Goal: Contribute content: Contribute content

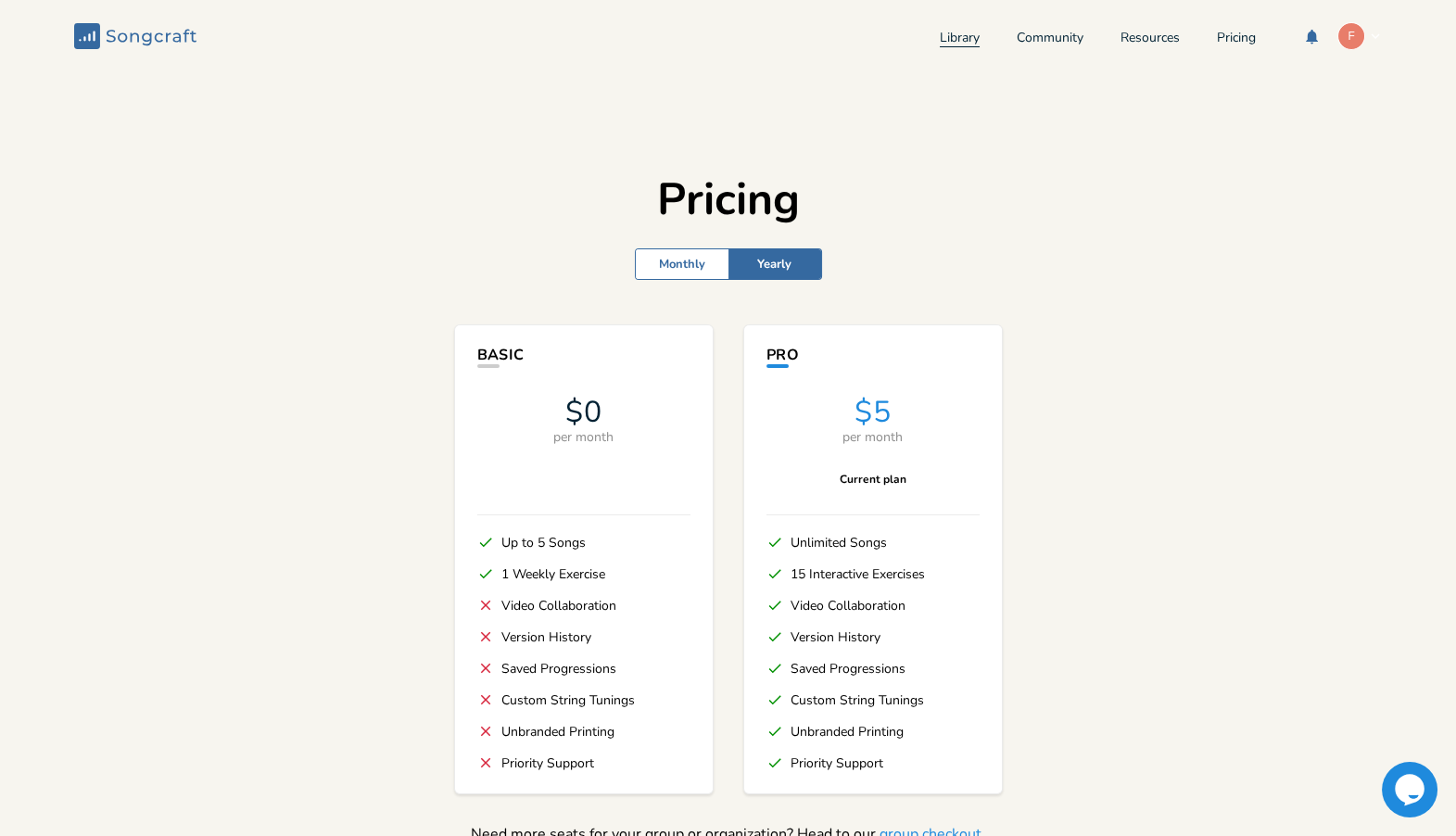
click at [939, 44] on link "Library" at bounding box center [959, 39] width 39 height 15
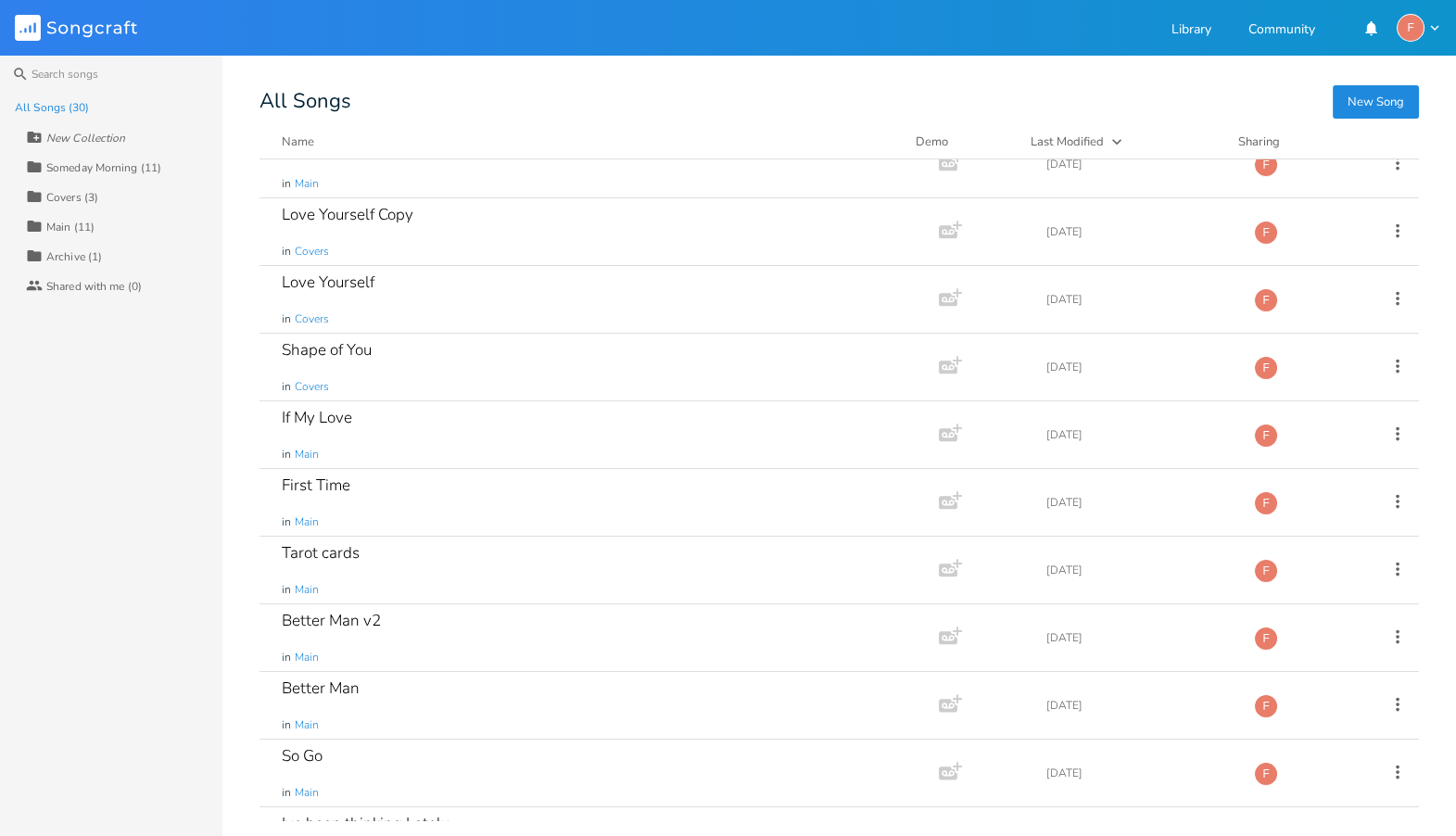
scroll to position [1365, 0]
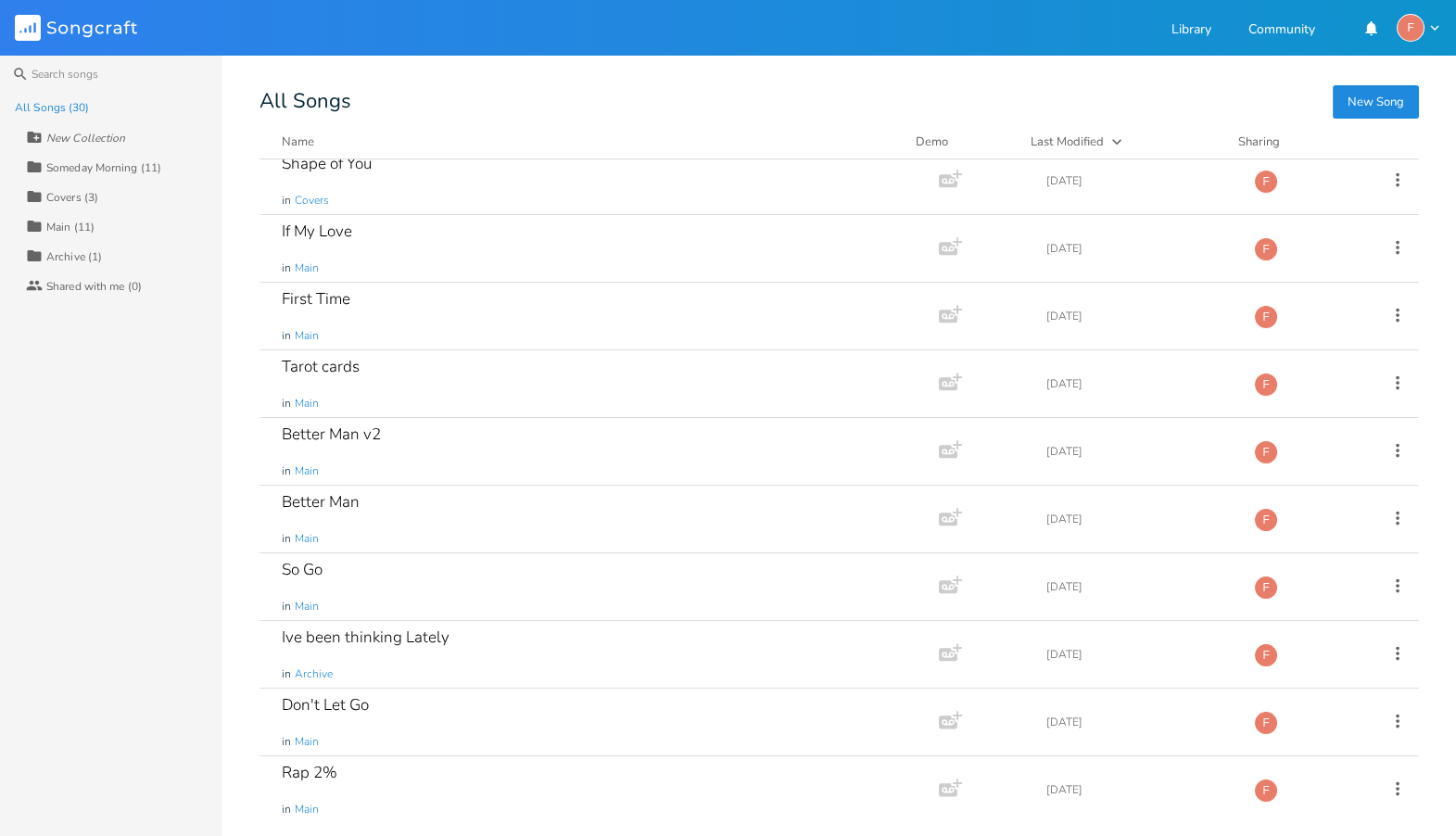
click at [129, 165] on div "Someday Morning (11)" at bounding box center [104, 168] width 115 height 12
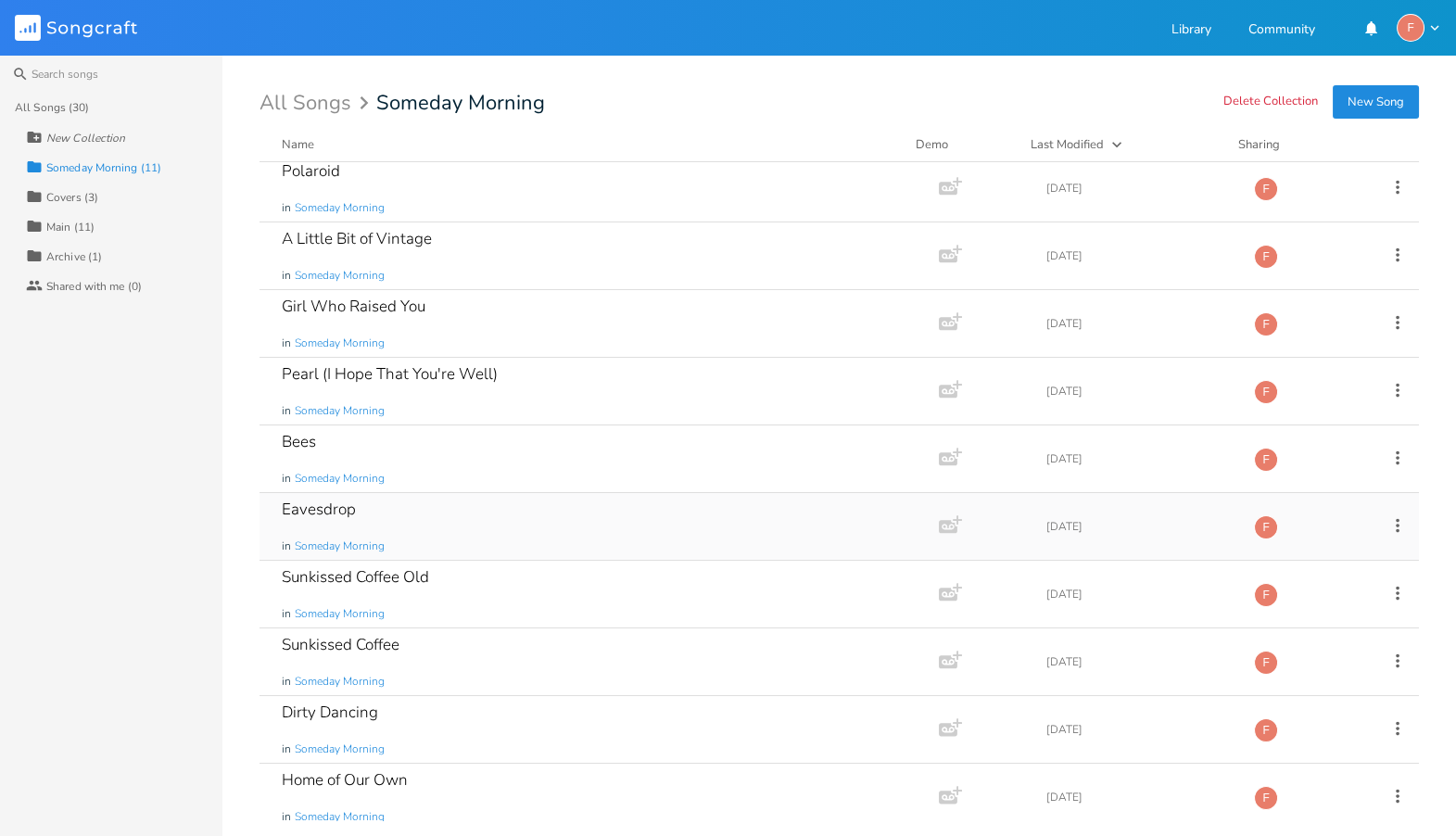
scroll to position [0, 0]
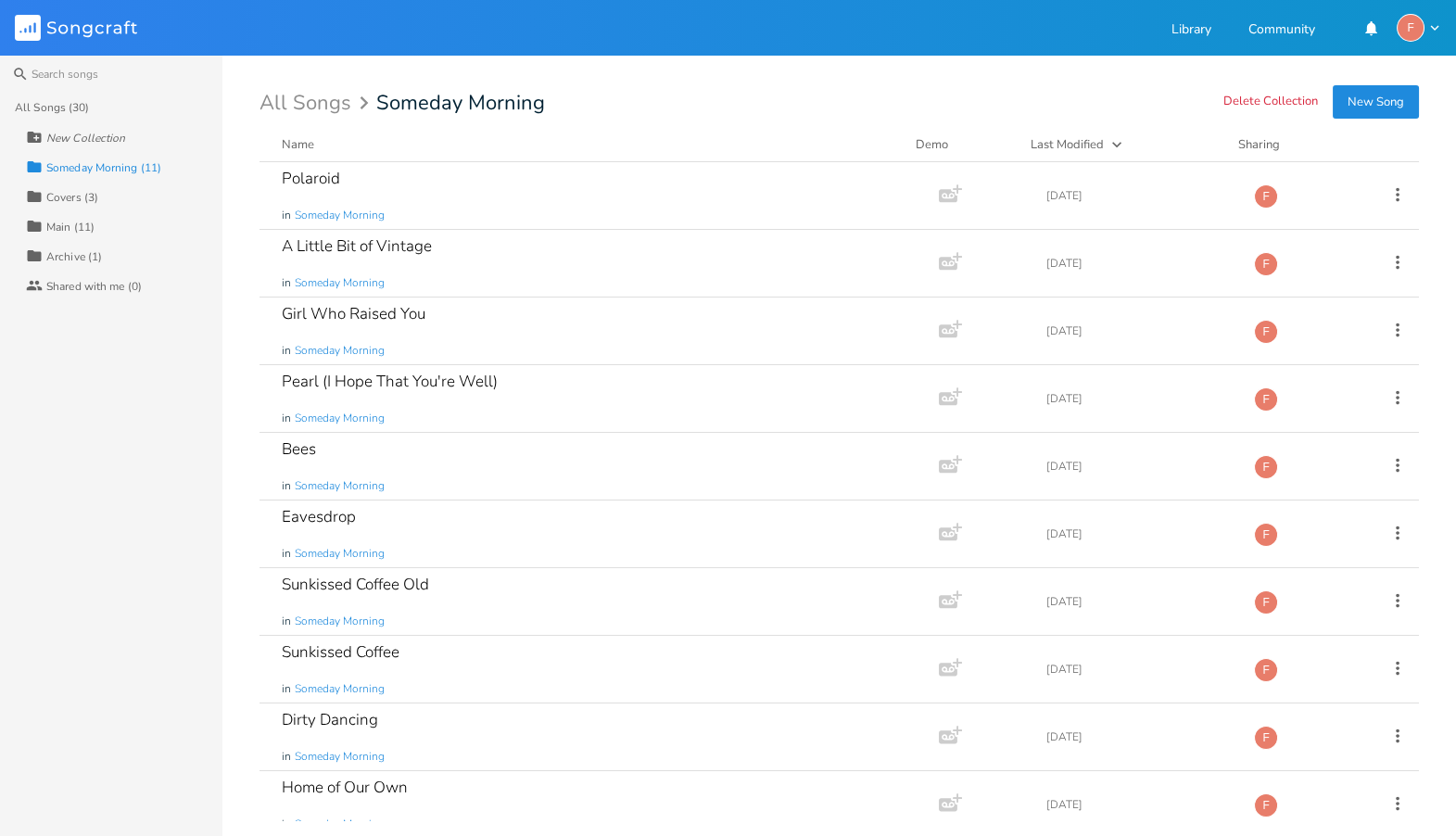
click at [97, 167] on div "Someday Morning (11)" at bounding box center [104, 168] width 115 height 12
click at [1369, 105] on button "New Song" at bounding box center [1375, 102] width 86 height 34
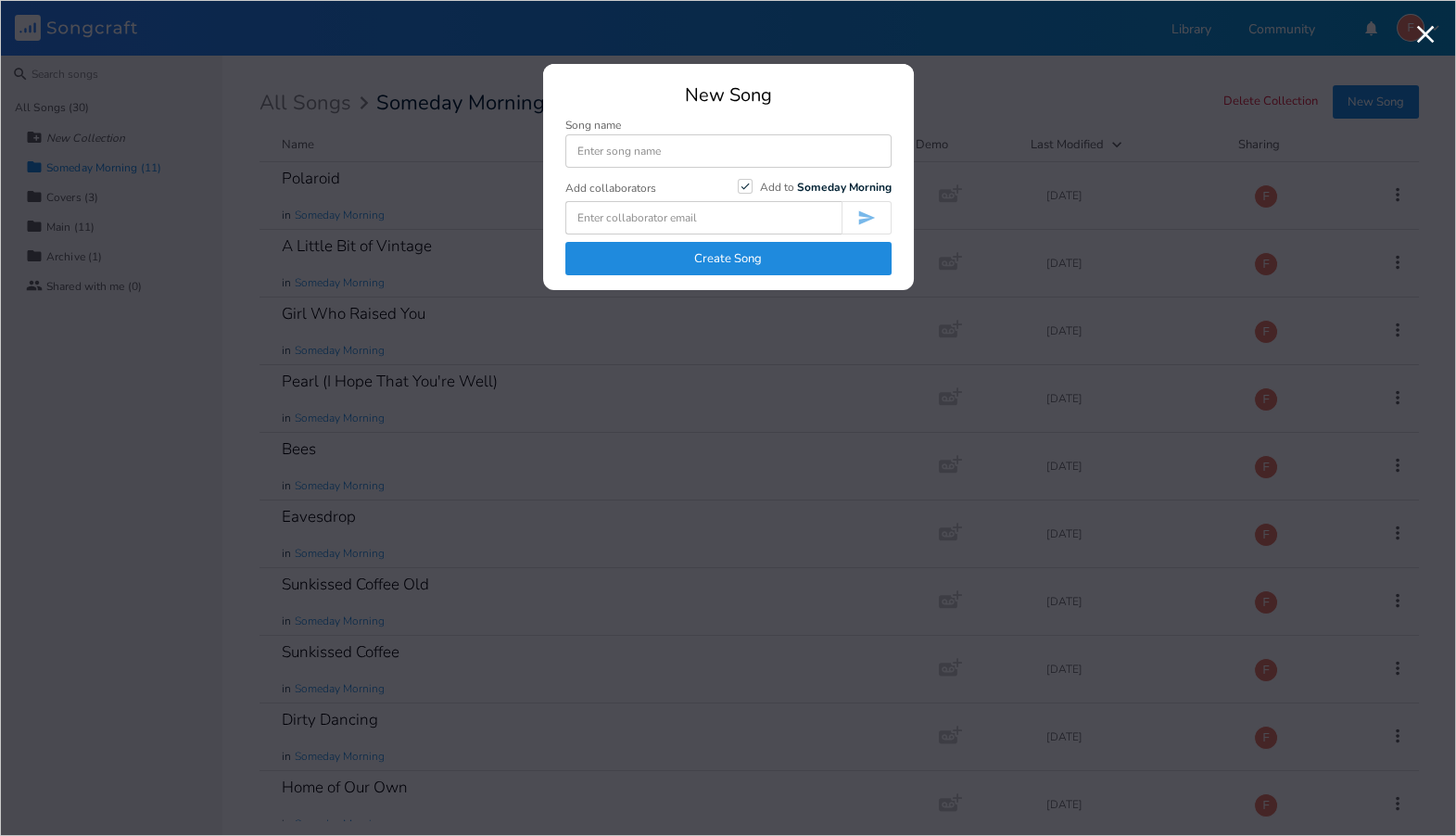
click at [617, 150] on input at bounding box center [729, 151] width 327 height 34
type input "[GEOGRAPHIC_DATA]"
click at [773, 269] on button "Create Song" at bounding box center [729, 258] width 327 height 34
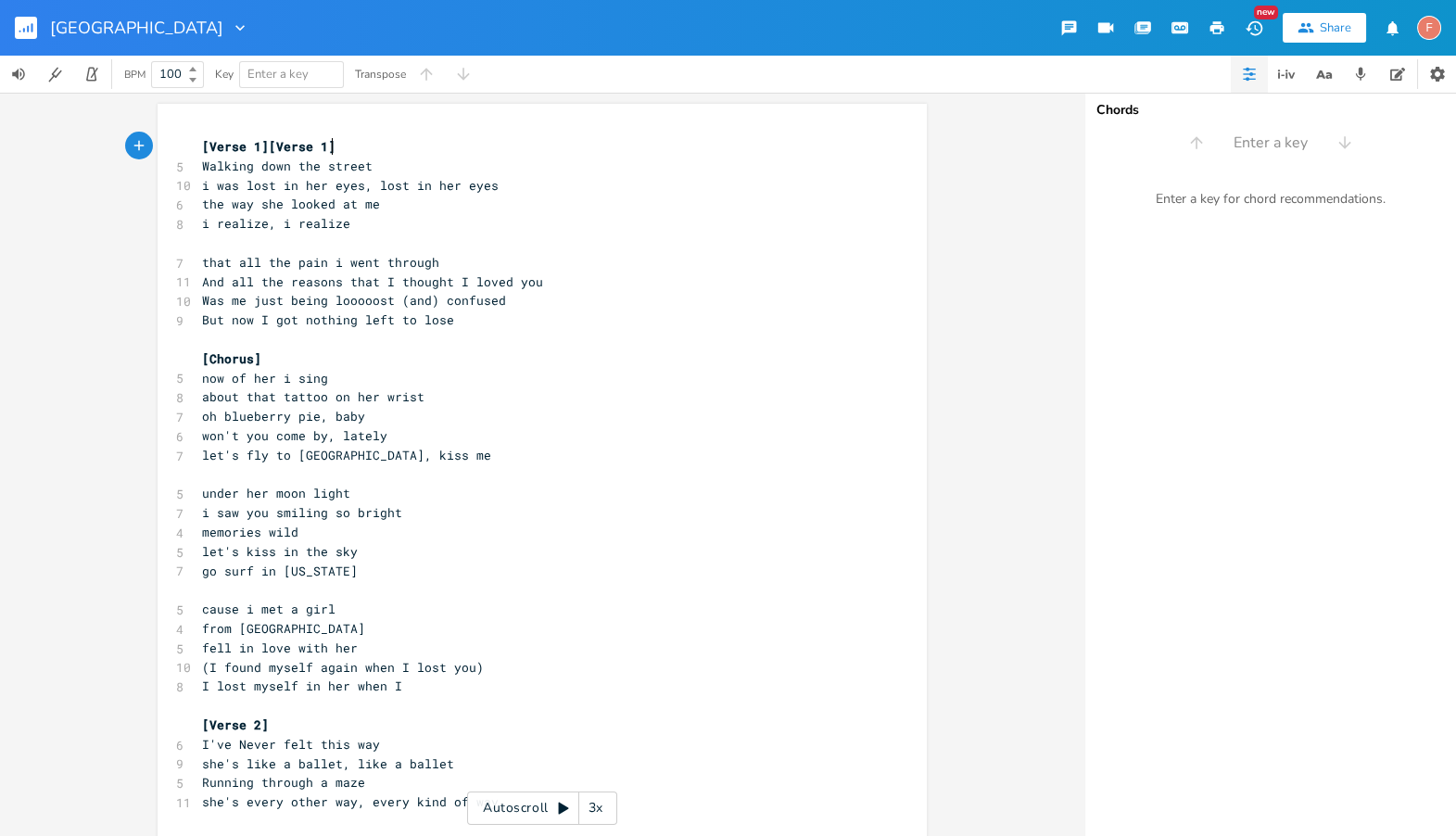
click at [375, 137] on pre "[Verse 1][Verse 1]" at bounding box center [532, 147] width 669 height 19
click at [209, 381] on span "now of her i sing" at bounding box center [264, 378] width 126 height 16
type textarea "buti"
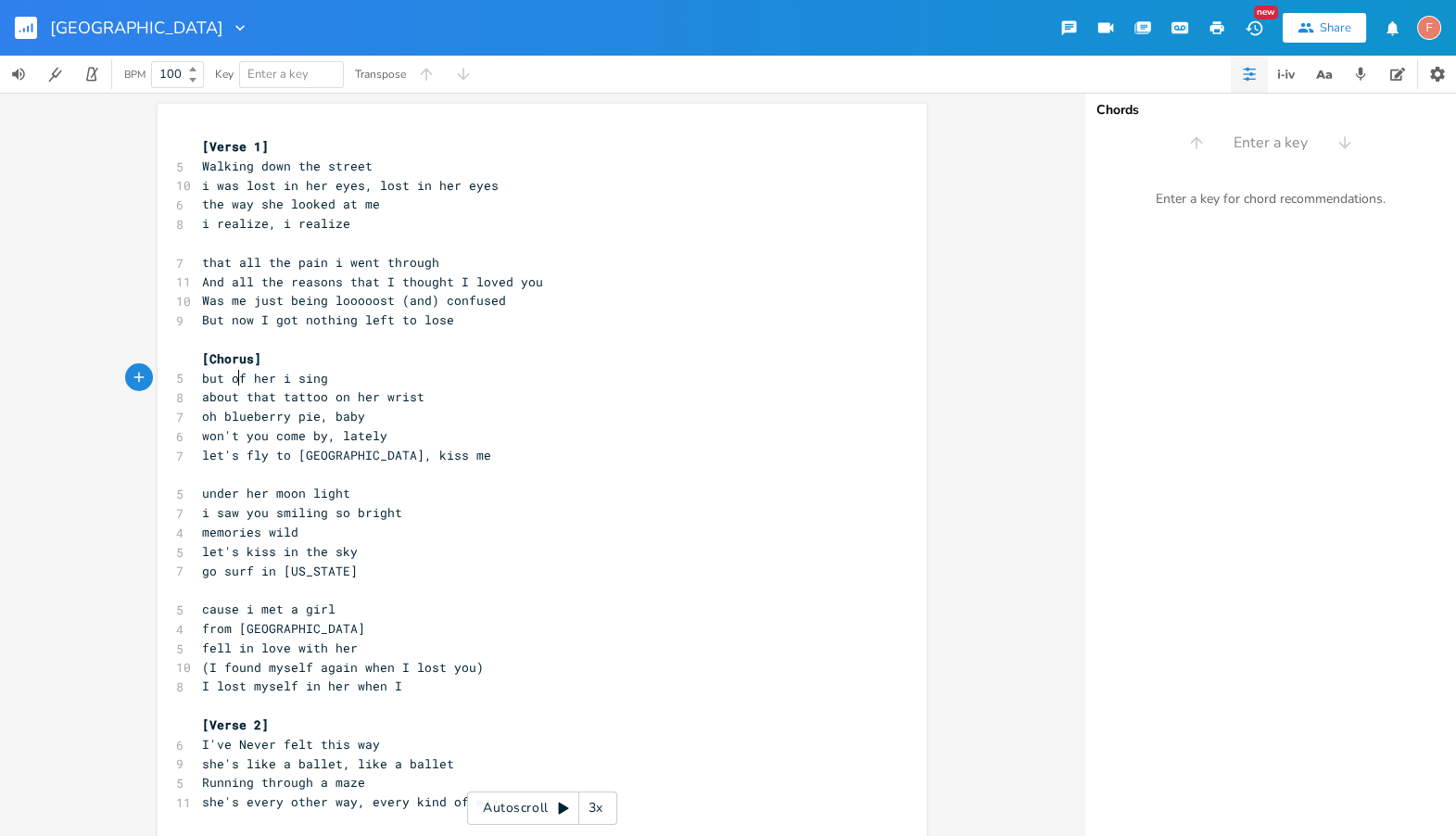
type textarea "i"
click at [261, 382] on span "but if her i sing" at bounding box center [264, 378] width 126 height 16
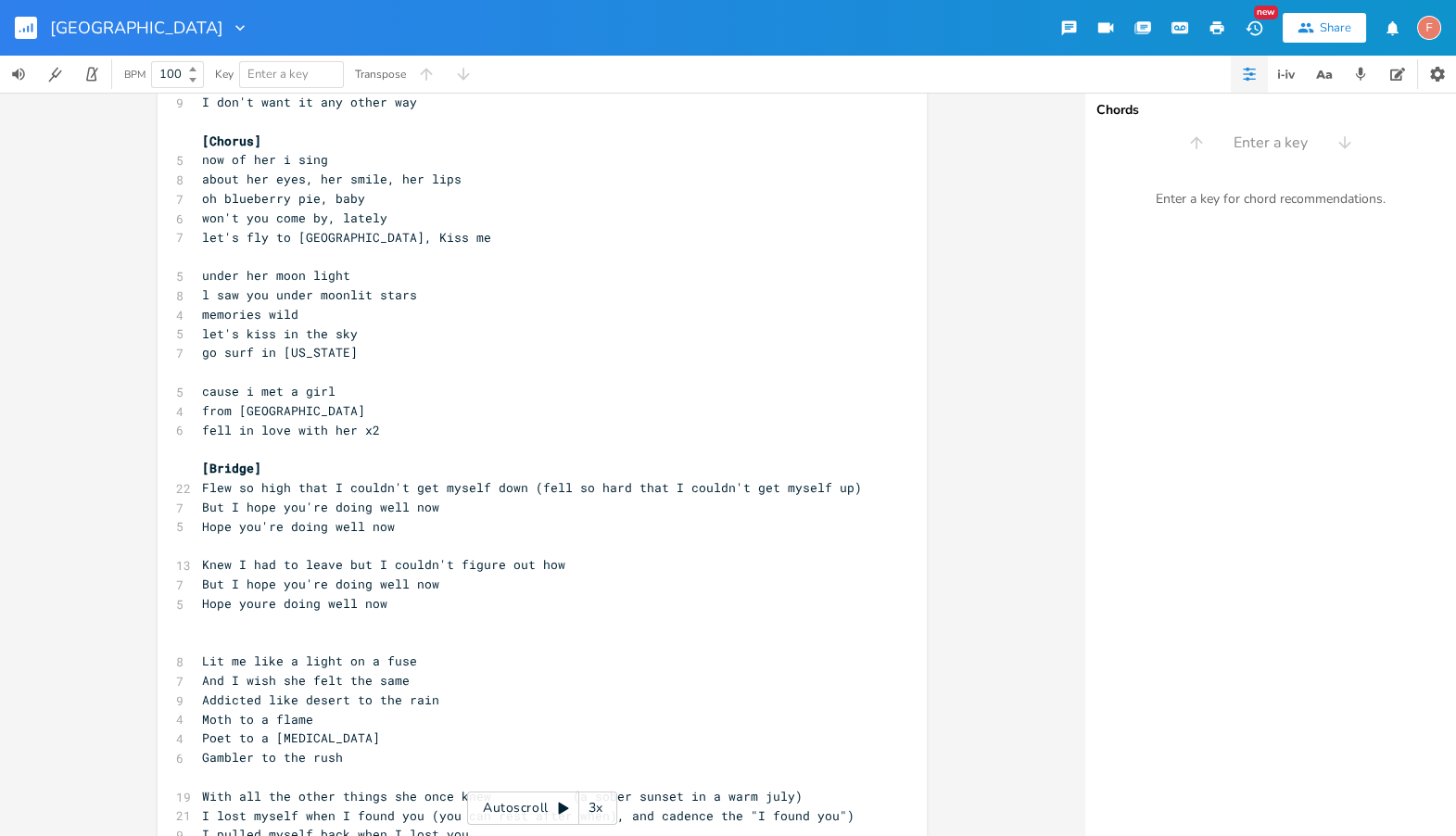
scroll to position [816, 0]
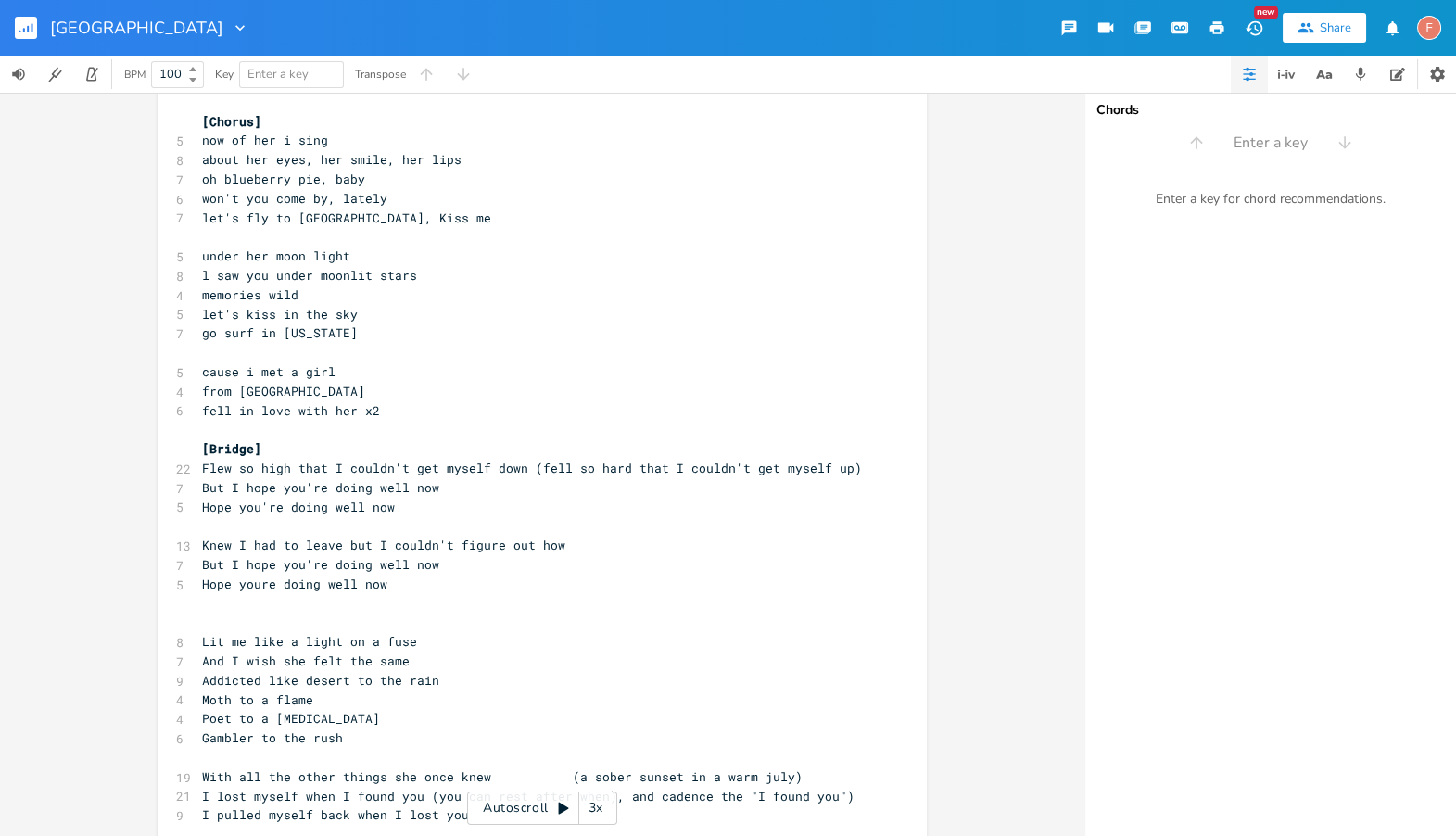
type textarea "could"
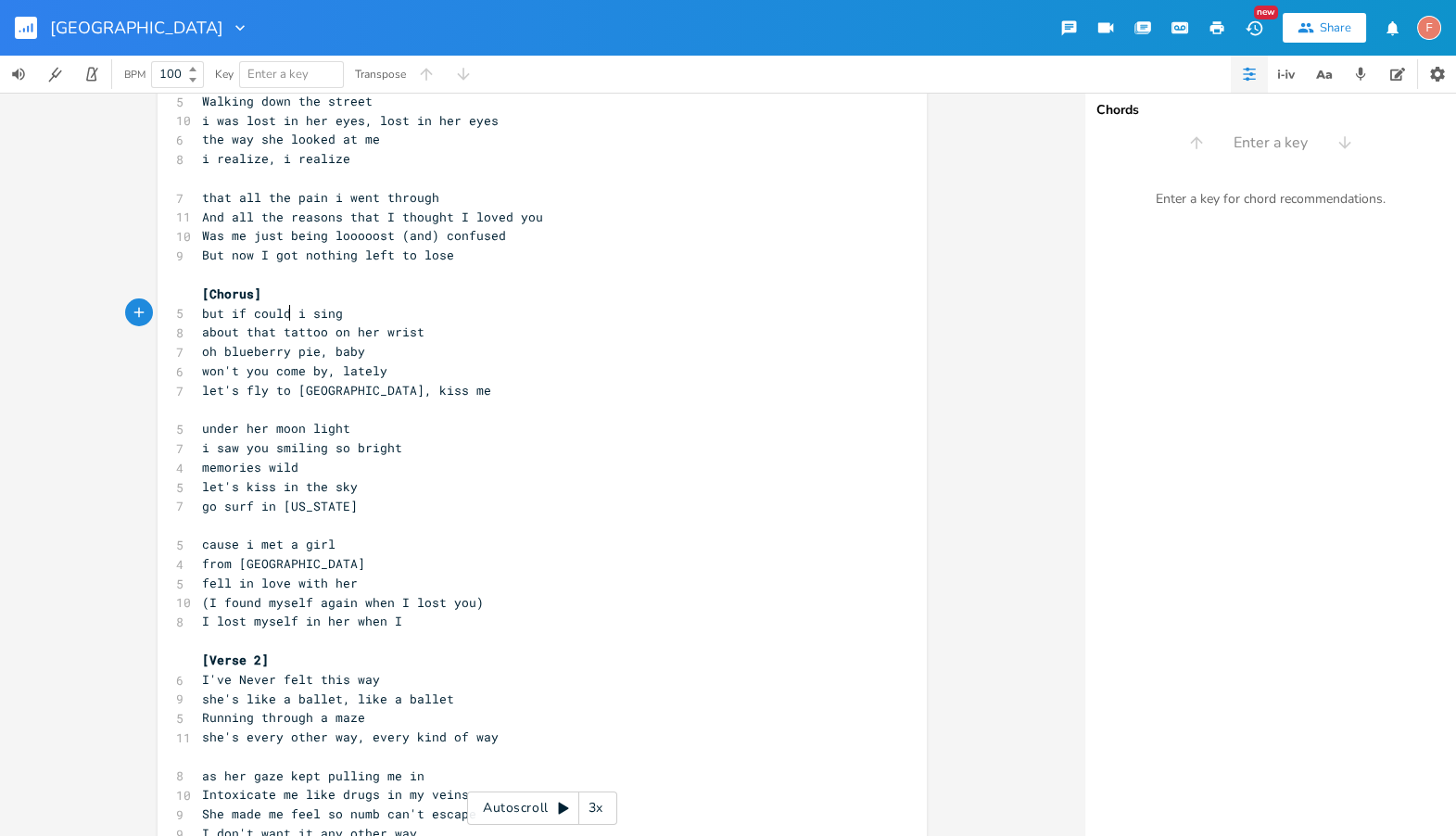
scroll to position [39, 0]
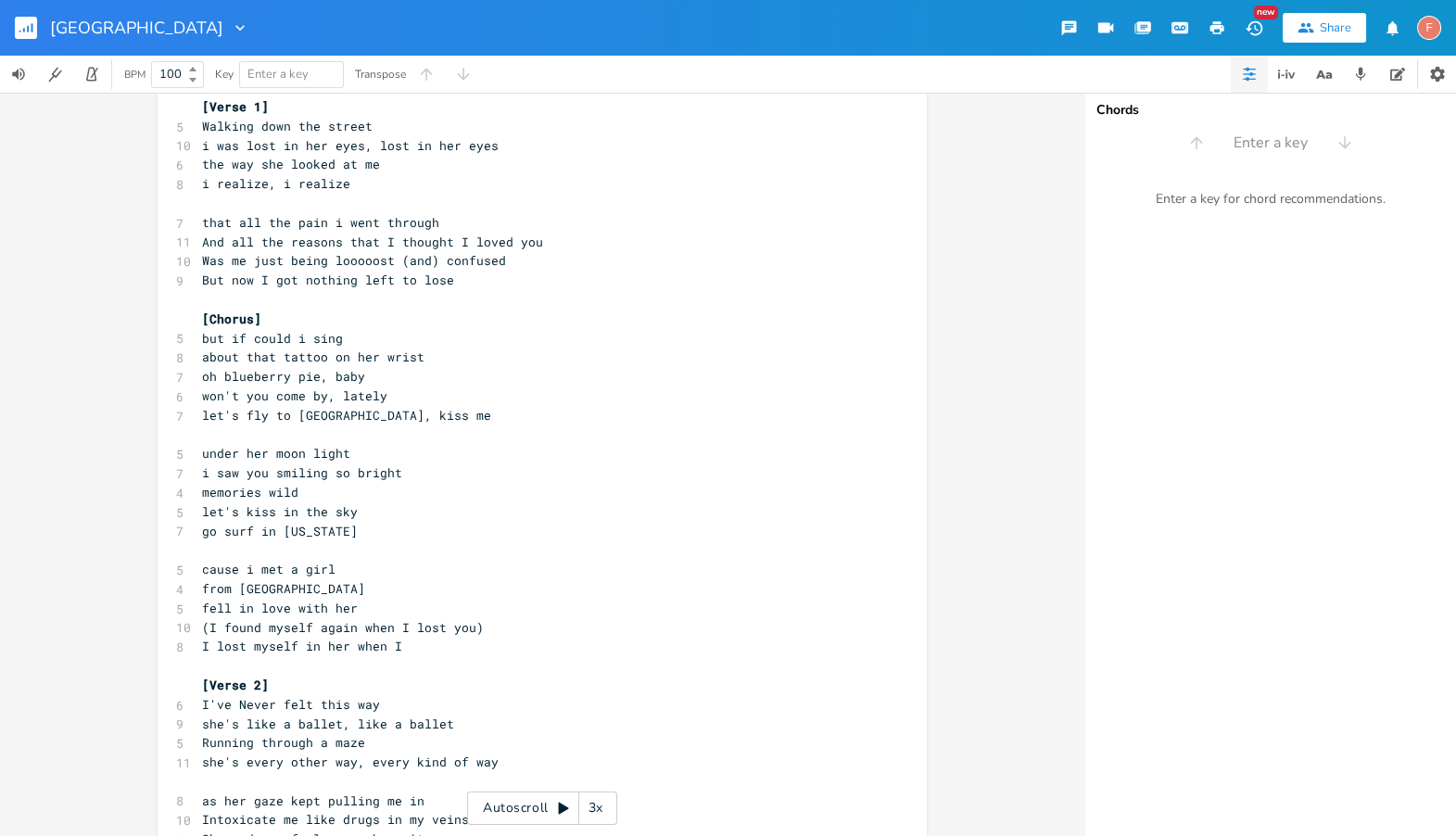
click at [12, 31] on div "[GEOGRAPHIC_DATA]" at bounding box center [125, 28] width 250 height 56
click at [15, 31] on rect "button" at bounding box center [25, 27] width 22 height 22
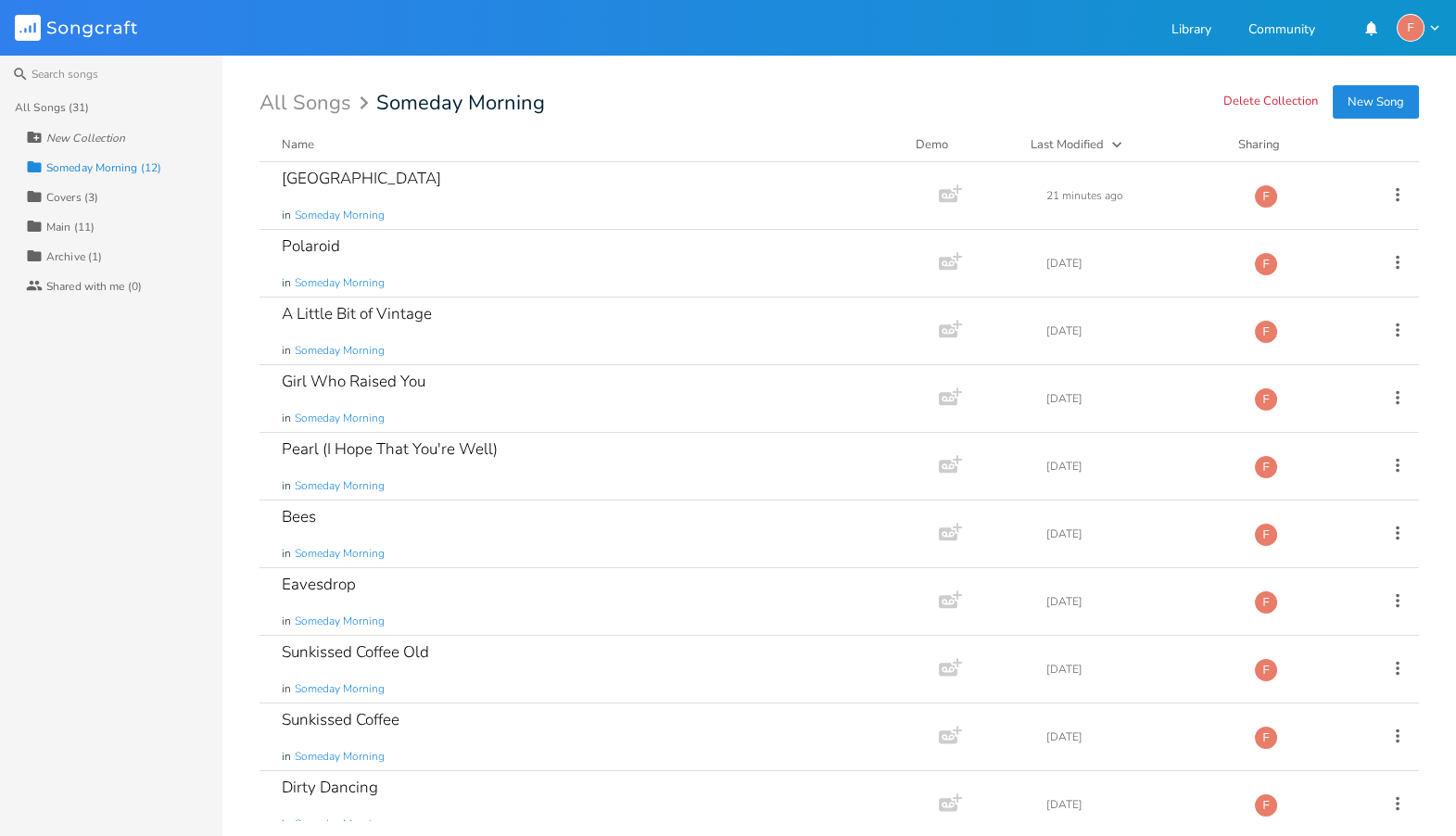
click at [119, 163] on div "Someday Morning (12)" at bounding box center [104, 168] width 115 height 12
click at [92, 164] on div "Someday Morning (12)" at bounding box center [104, 168] width 115 height 12
click at [504, 525] on div "Bees in Someday Morning" at bounding box center [595, 533] width 627 height 66
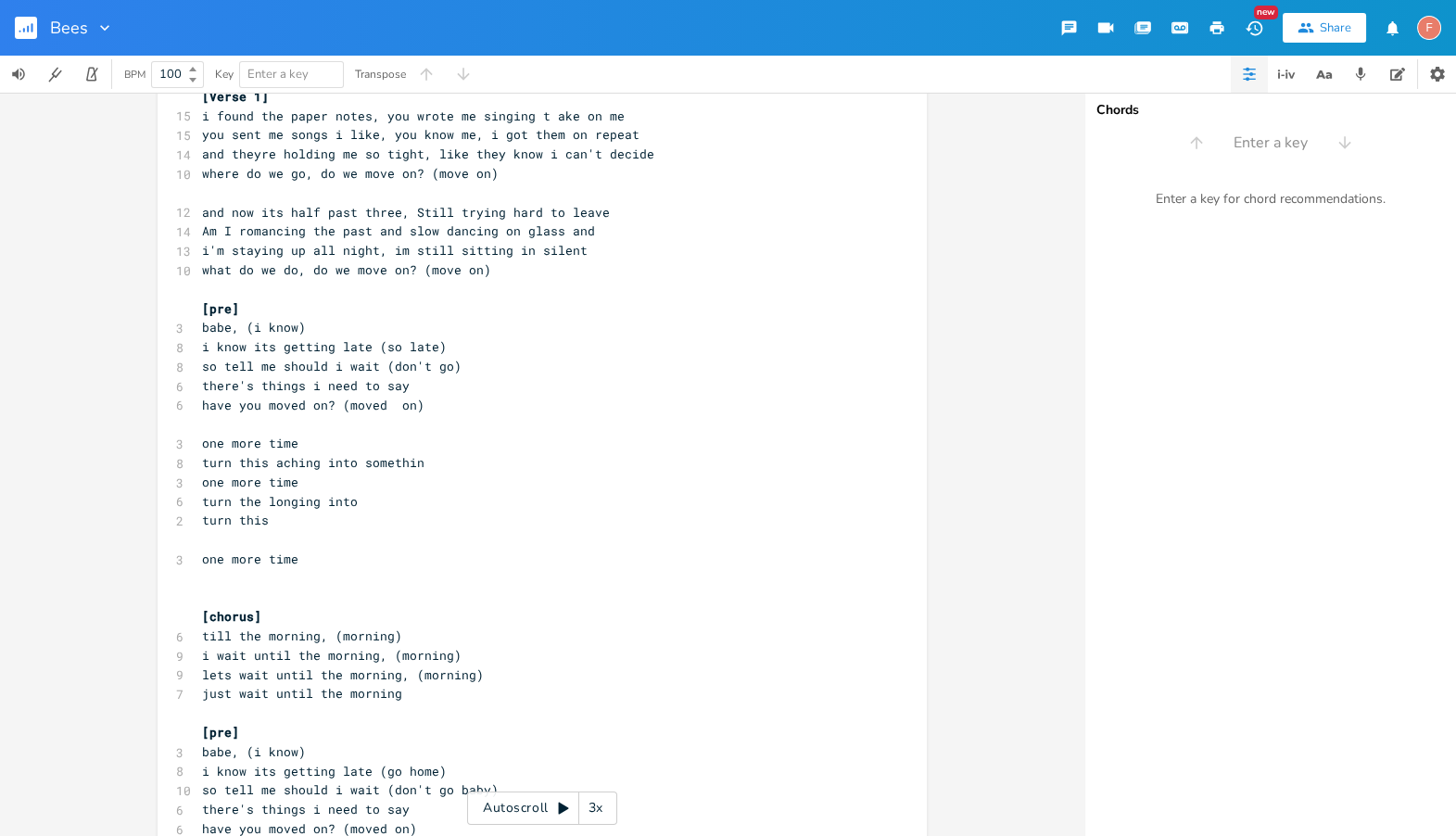
scroll to position [167, 0]
click at [543, 120] on span "i found the paper notes, you wrote me singing t ake on me" at bounding box center [413, 114] width 423 height 16
click at [488, 421] on pre "​" at bounding box center [532, 423] width 669 height 19
click at [468, 116] on span "i found the paper notes, you wrote me singing take on me" at bounding box center [409, 114] width 415 height 16
type textarea "you wrote me"
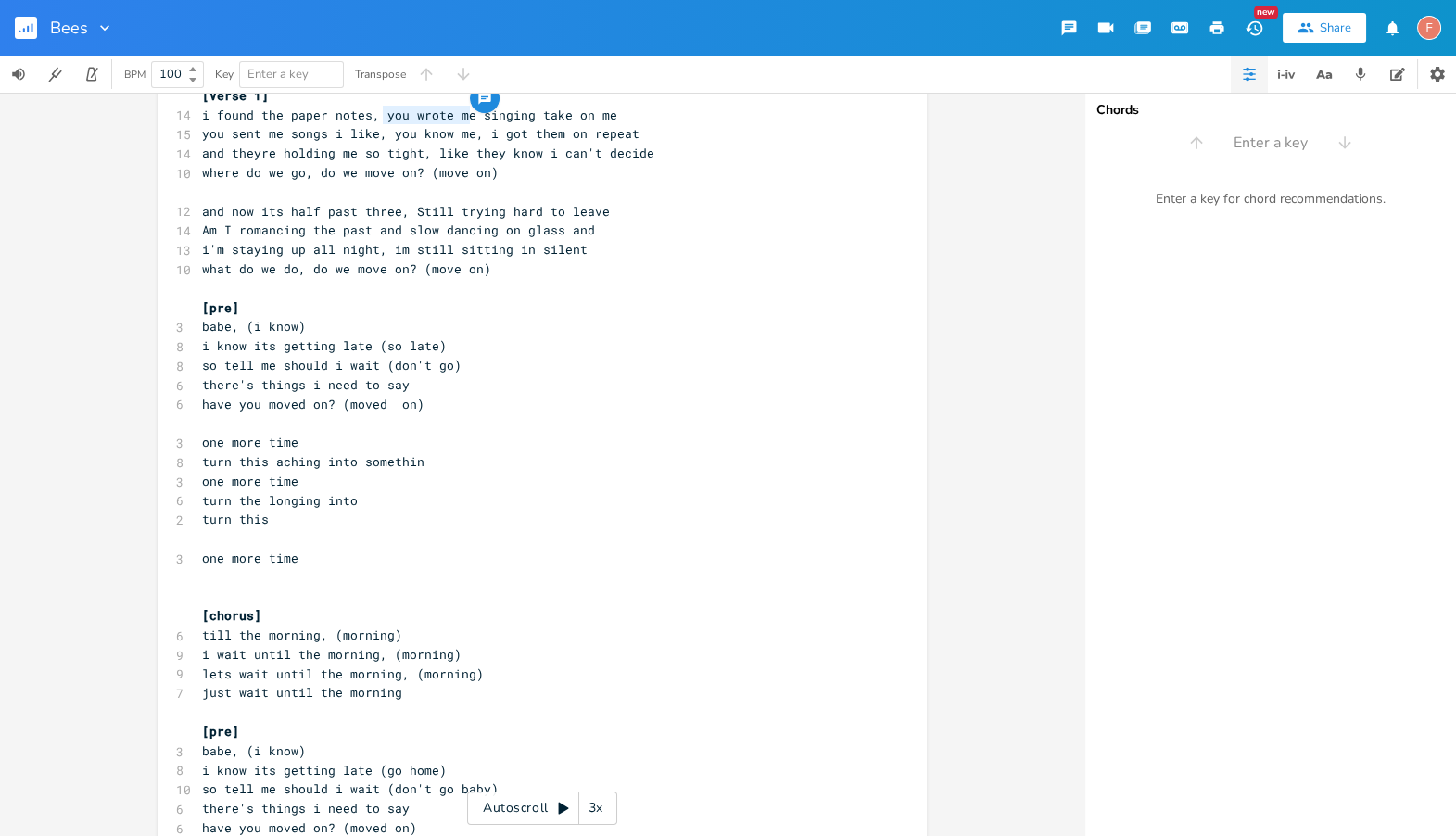
drag, startPoint x: 463, startPoint y: 116, endPoint x: 376, endPoint y: 116, distance: 87.0
click at [376, 116] on span "i found the paper notes, you wrote me singing take on me" at bounding box center [409, 114] width 415 height 16
click at [473, 169] on span "where do we go, do we move on? (move on)" at bounding box center [350, 172] width 297 height 16
click at [657, 291] on pre "​" at bounding box center [532, 288] width 669 height 19
click at [722, 213] on pre "and now its half past three, Still trying hard to leave" at bounding box center [532, 211] width 669 height 19
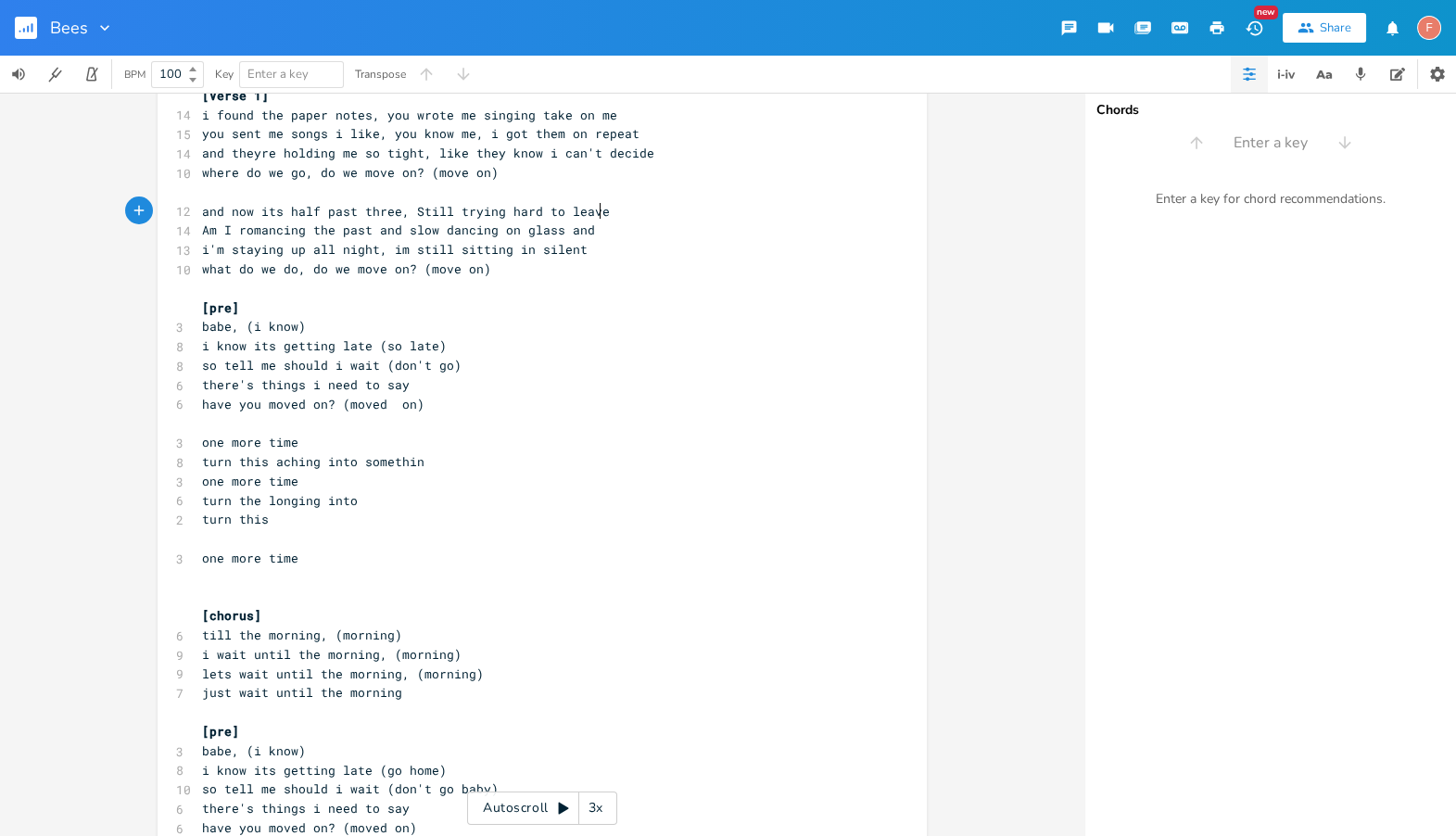
click at [751, 235] on pre "Am I romancing the past and slow dancing on glass and" at bounding box center [532, 231] width 669 height 19
click at [781, 260] on pre "what do we do, do we move on? (move on)" at bounding box center [532, 269] width 669 height 19
click at [757, 231] on pre "Am I romancing the past and slow dancing on glass and" at bounding box center [532, 231] width 669 height 19
click at [746, 204] on pre "and now its half past three, Still trying hard to leave" at bounding box center [532, 211] width 669 height 19
click at [761, 226] on pre "Am I romancing the past and slow dancing on glass and" at bounding box center [532, 231] width 669 height 19
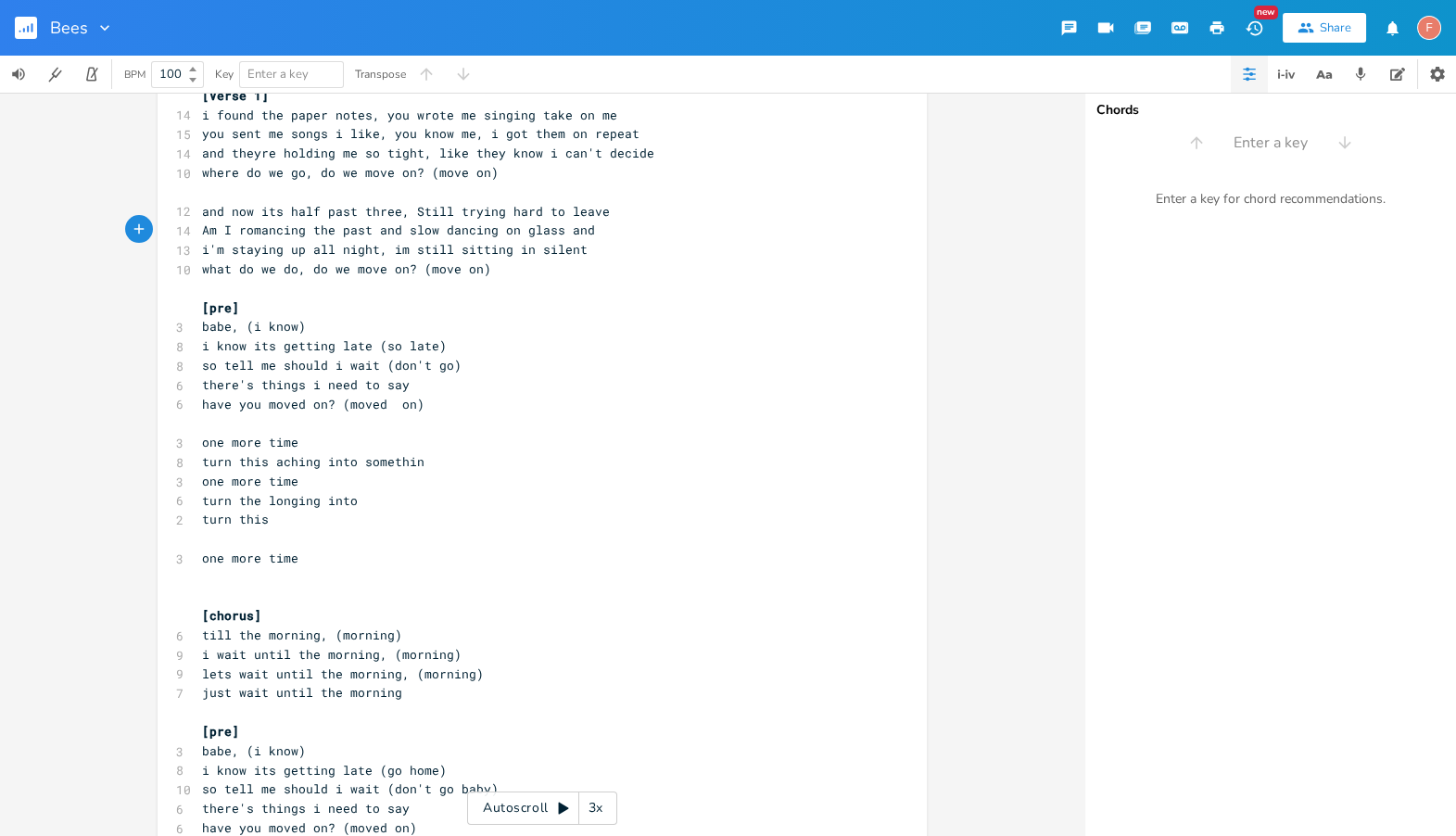
click at [567, 494] on pre "turn the longing into" at bounding box center [532, 501] width 669 height 19
type textarea "babe, (i know) i know its getting late (so late) so tell me should i wait (don'…"
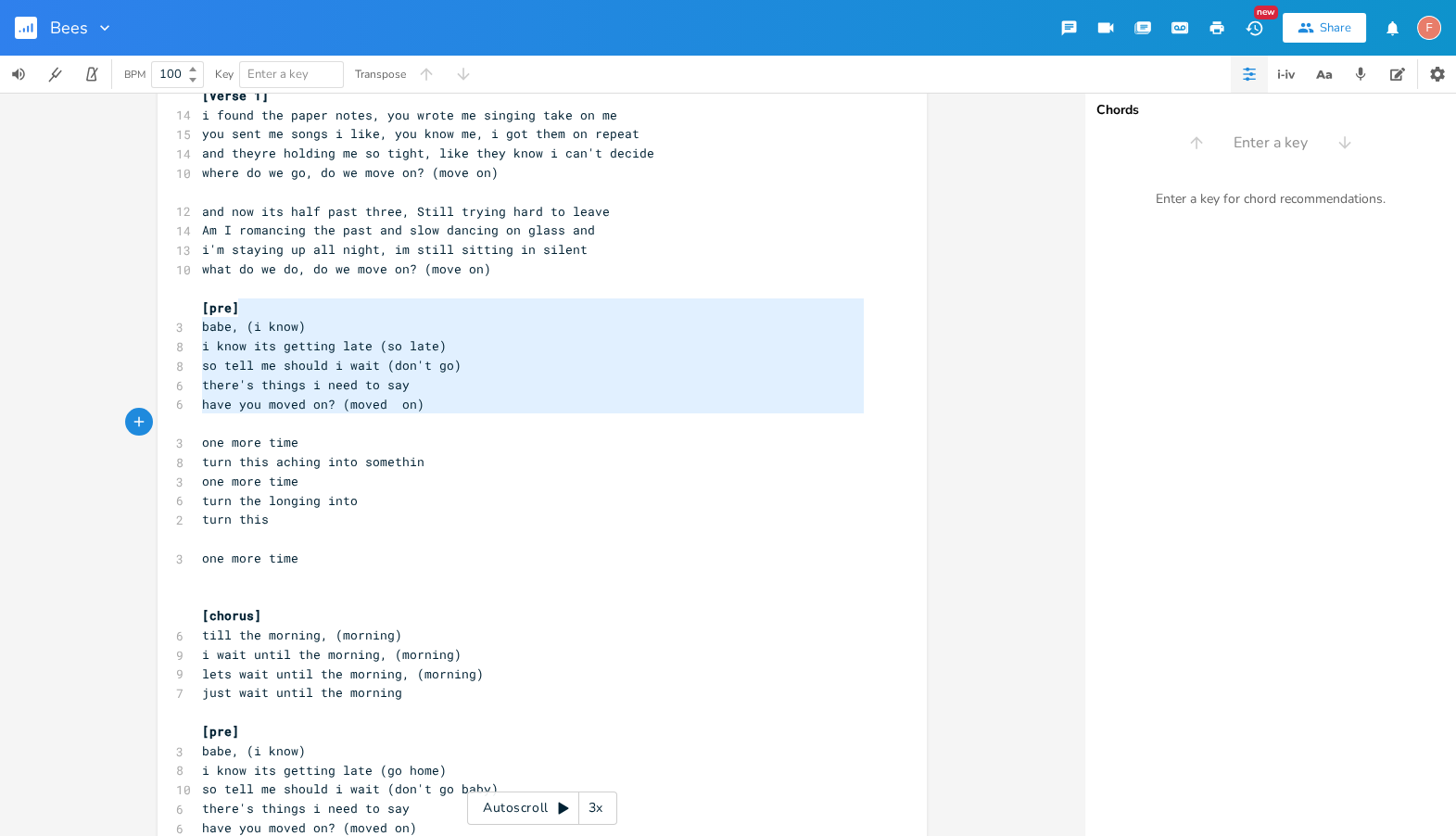
drag, startPoint x: 574, startPoint y: 309, endPoint x: 585, endPoint y: 425, distance: 116.5
click at [585, 425] on div "9 i found the paper notes you wrote me 13 wearing things i knew you liked so yo…" at bounding box center [532, 471] width 669 height 1002
type textarea "turn the longing into"
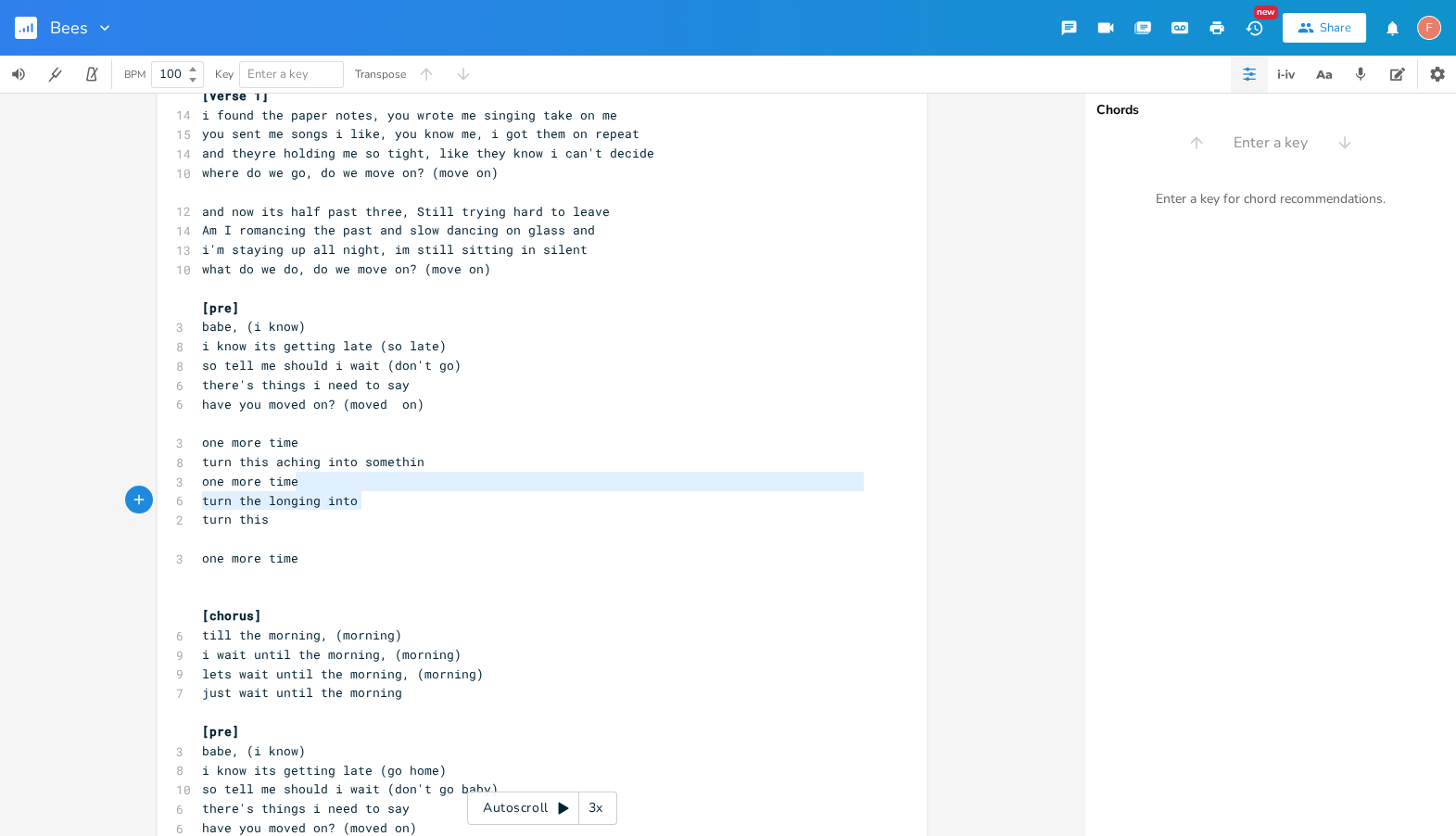
click at [595, 491] on pre "turn the longing into" at bounding box center [532, 501] width 669 height 19
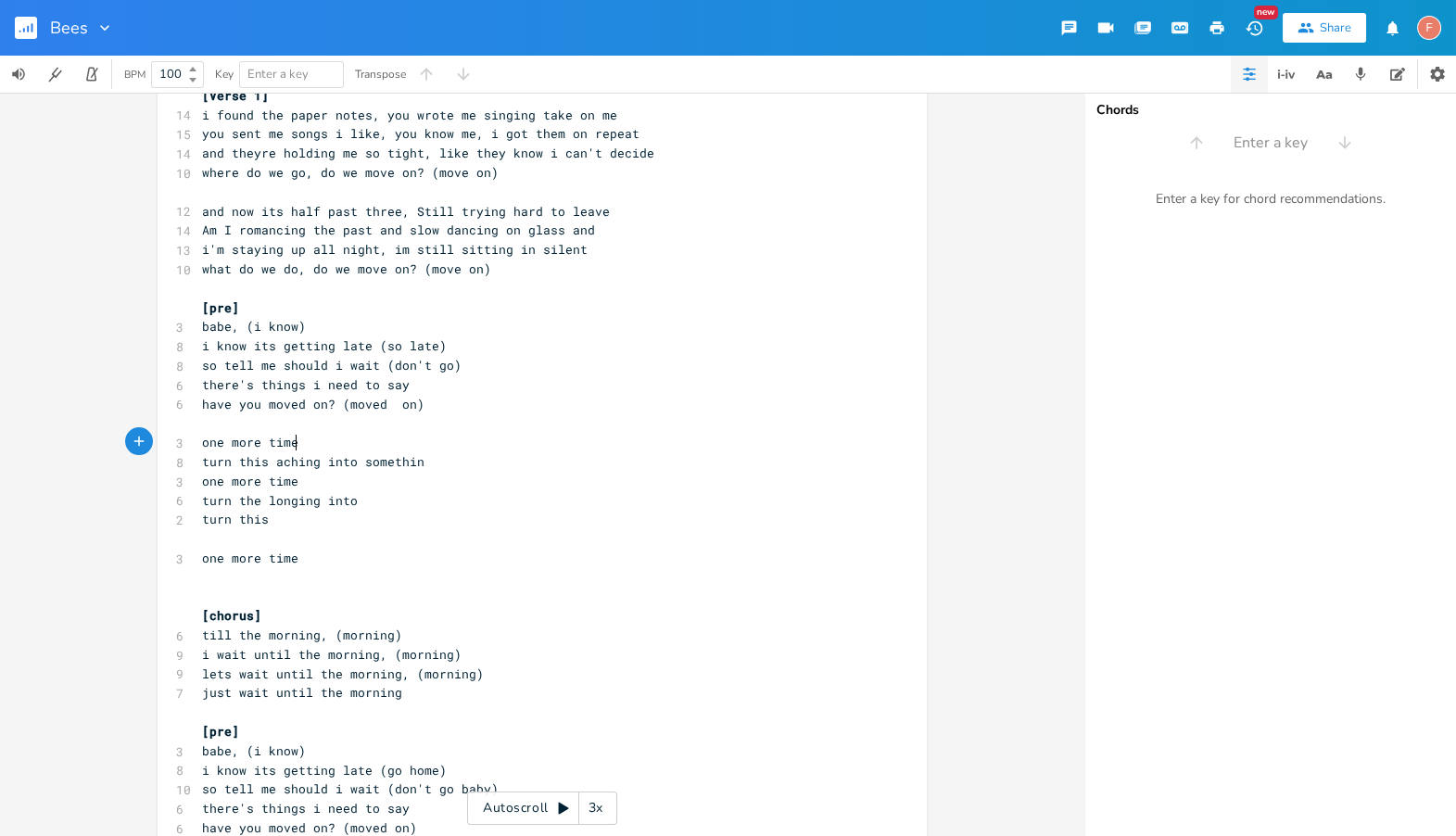
click at [566, 442] on pre "one more time" at bounding box center [532, 443] width 669 height 19
click at [550, 409] on pre "have you moved on? (moved on)" at bounding box center [532, 405] width 669 height 19
click at [642, 254] on pre "i'm staying up all night, im still sitting in silent" at bounding box center [532, 250] width 669 height 19
click at [694, 270] on pre "what do we do, do we move on? (move on)" at bounding box center [532, 269] width 669 height 19
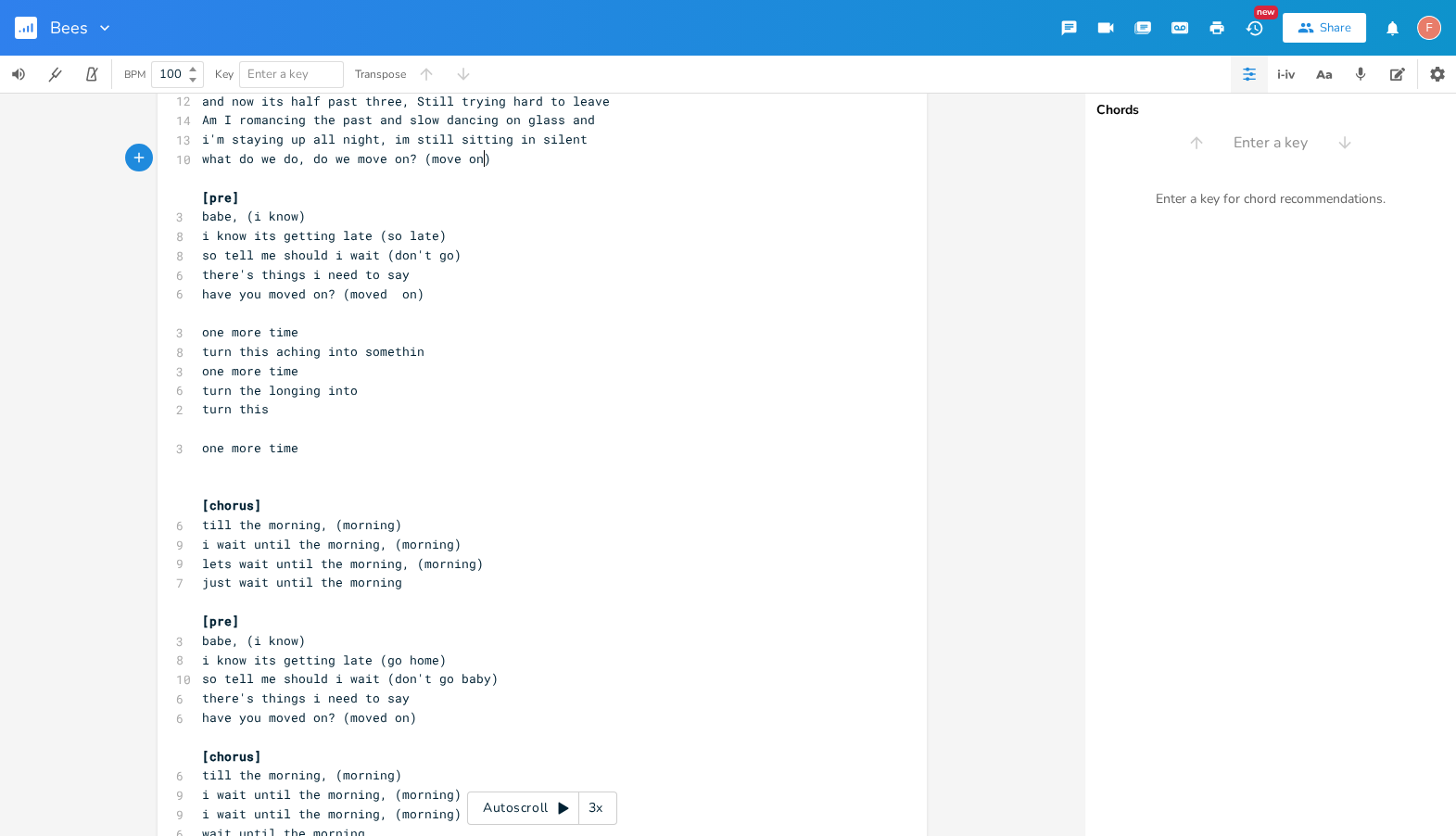
scroll to position [298, 0]
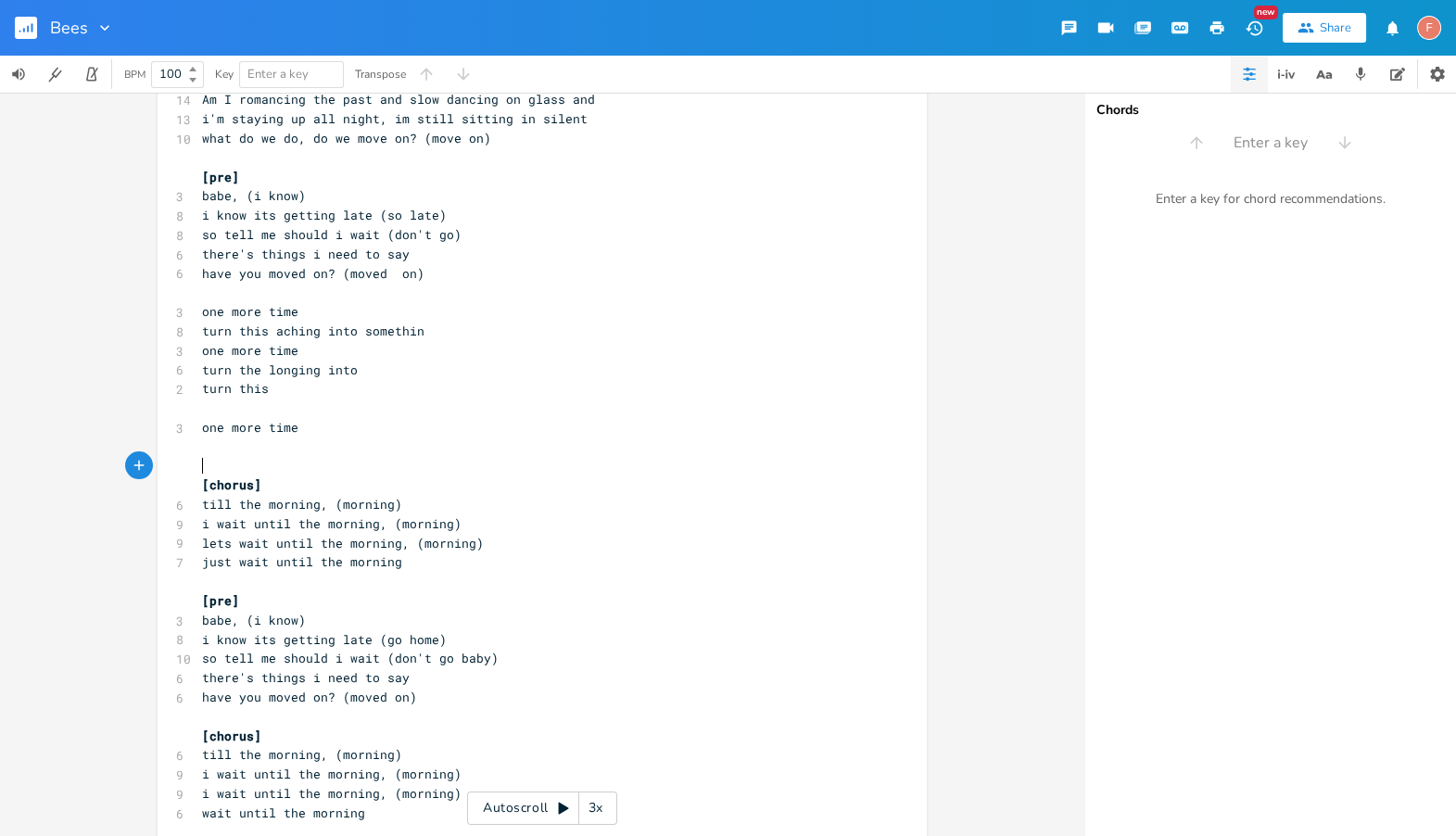
click at [620, 464] on pre "​" at bounding box center [532, 467] width 669 height 19
click at [592, 435] on pre "one more time" at bounding box center [532, 428] width 669 height 19
click at [557, 393] on pre "turn this" at bounding box center [532, 389] width 669 height 19
click at [586, 480] on pre "[chorus]" at bounding box center [532, 485] width 669 height 19
click at [519, 416] on pre "​" at bounding box center [532, 408] width 669 height 19
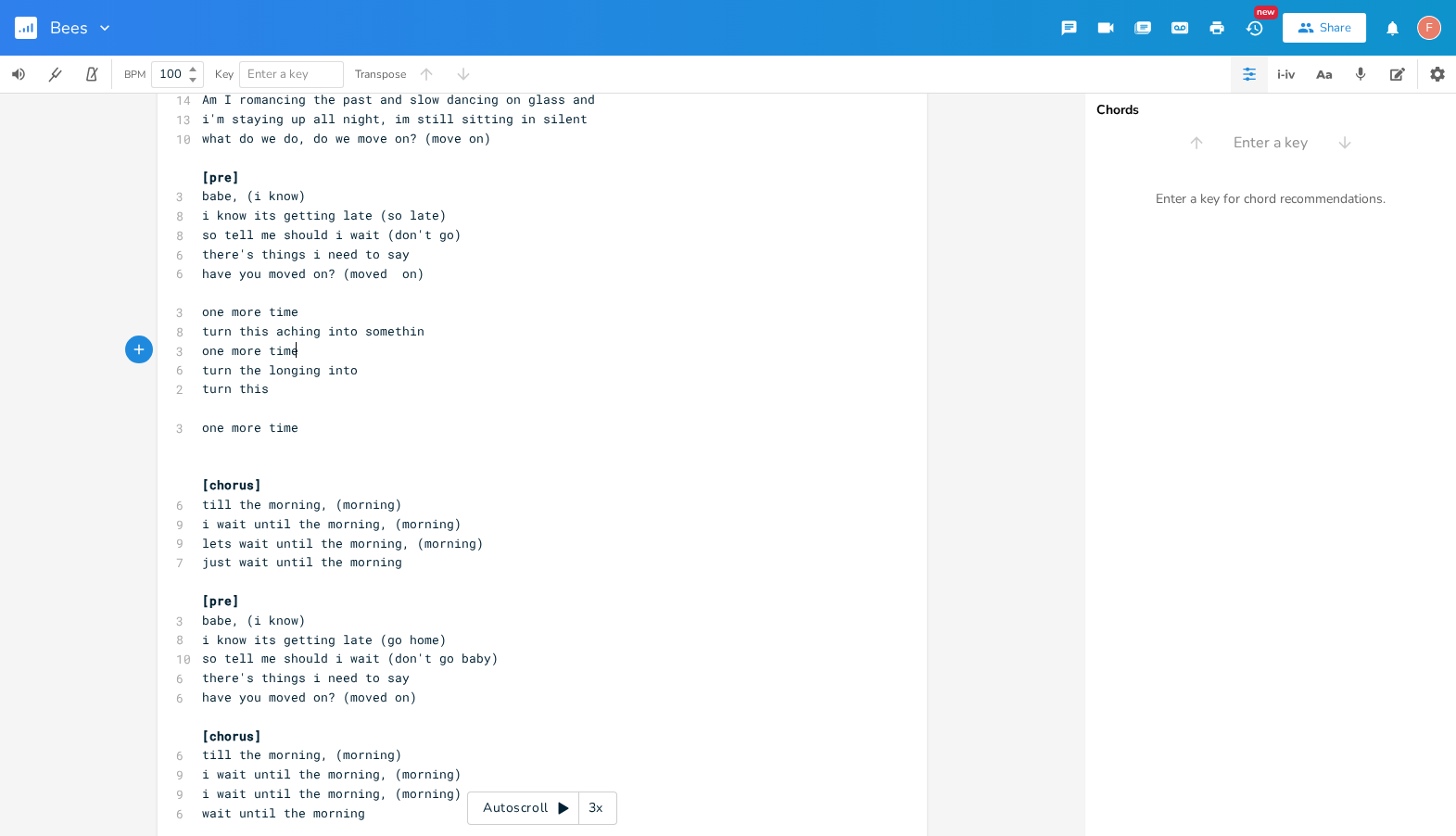
click at [516, 348] on pre "one more time" at bounding box center [532, 351] width 669 height 19
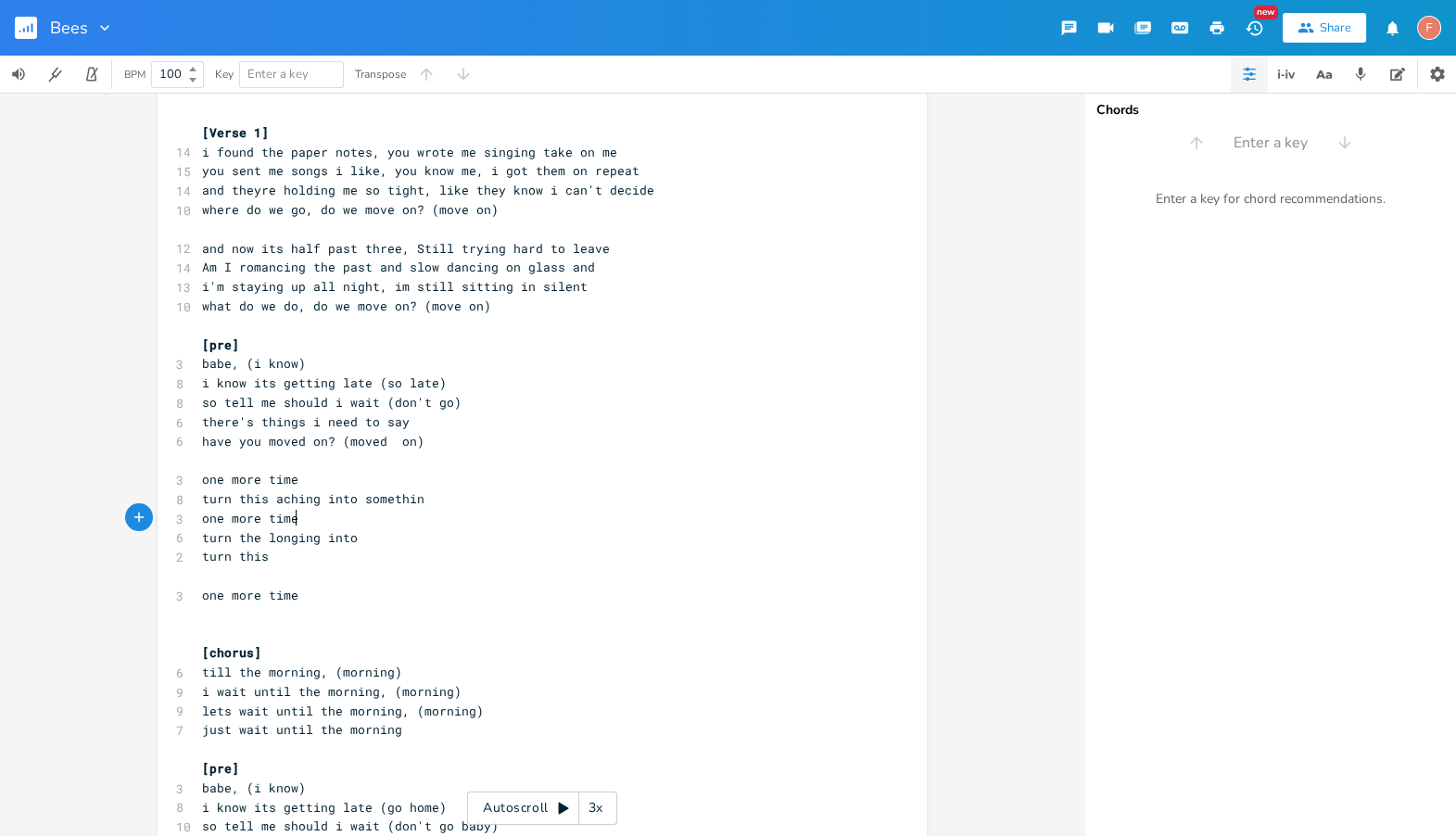
scroll to position [155, 0]
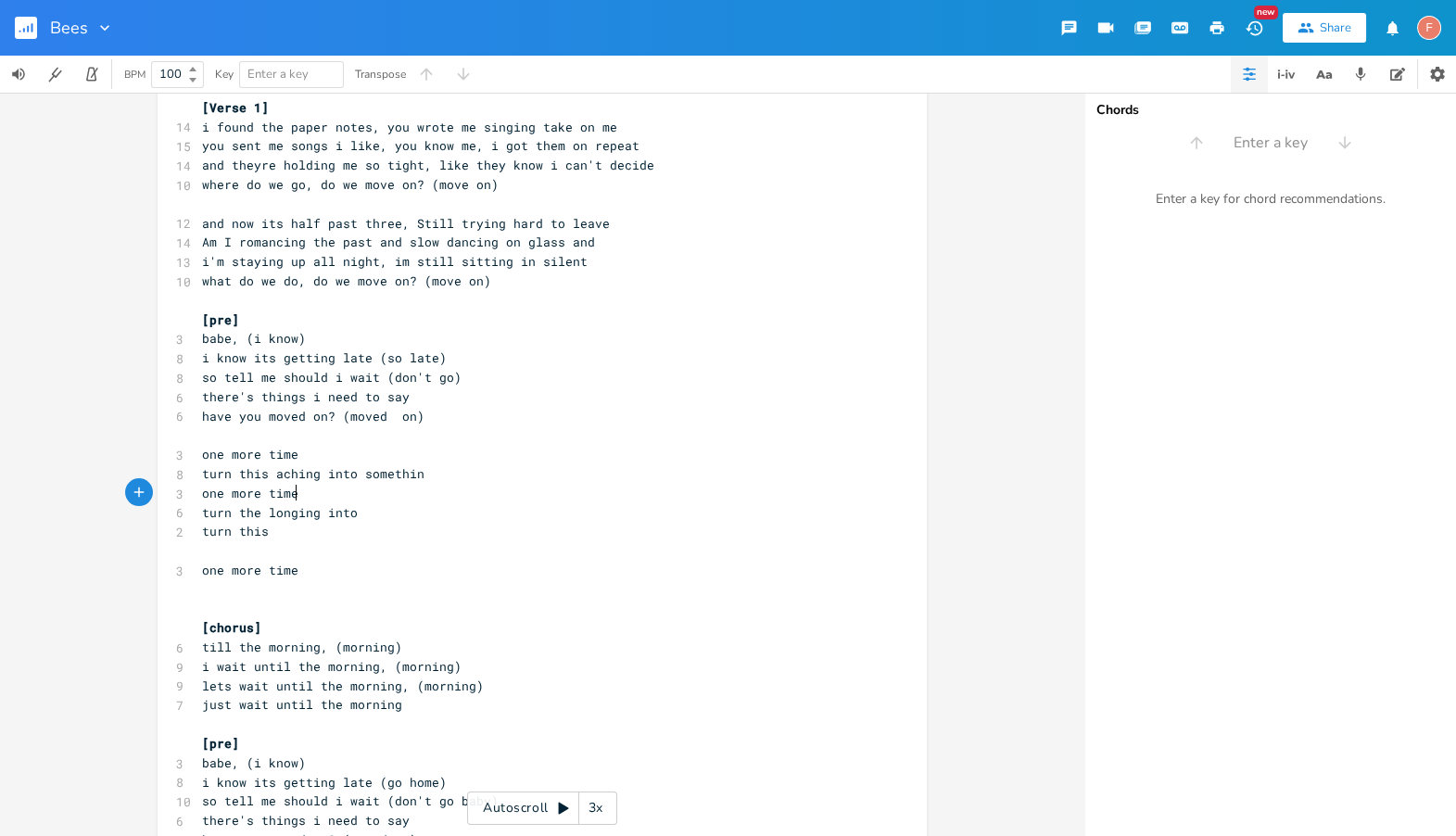
click at [552, 583] on pre "​" at bounding box center [532, 590] width 669 height 19
click at [590, 548] on pre "​" at bounding box center [532, 551] width 669 height 19
click at [604, 570] on pre "one more time" at bounding box center [532, 571] width 669 height 19
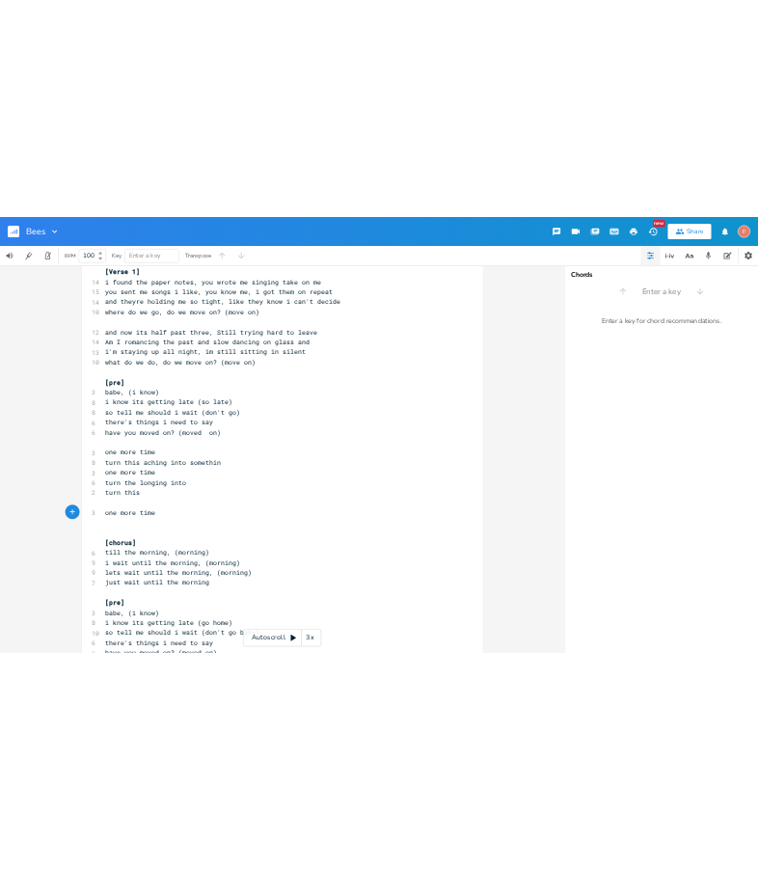
scroll to position [0, 0]
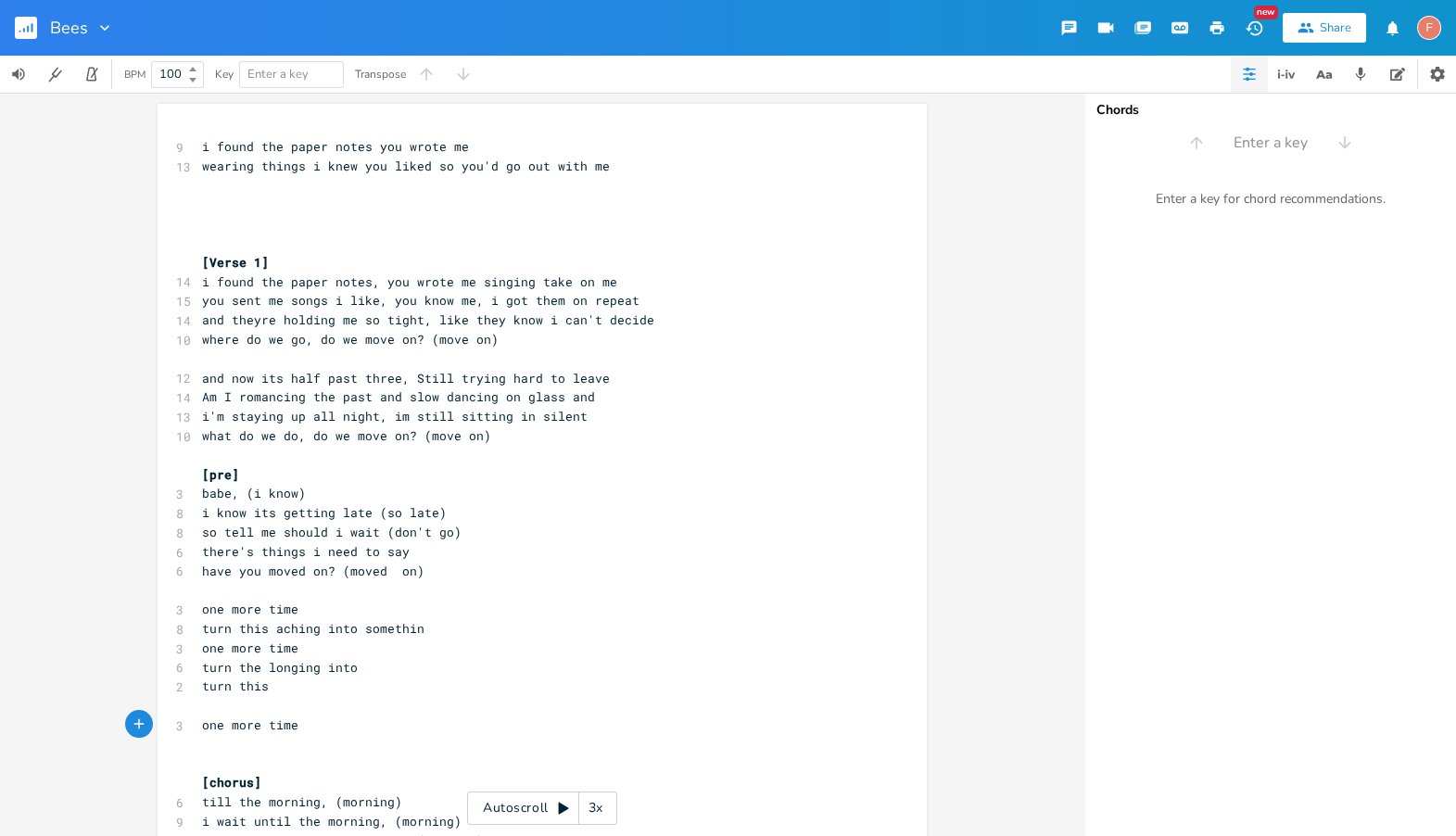
click at [26, 27] on rect "button" at bounding box center [25, 27] width 22 height 22
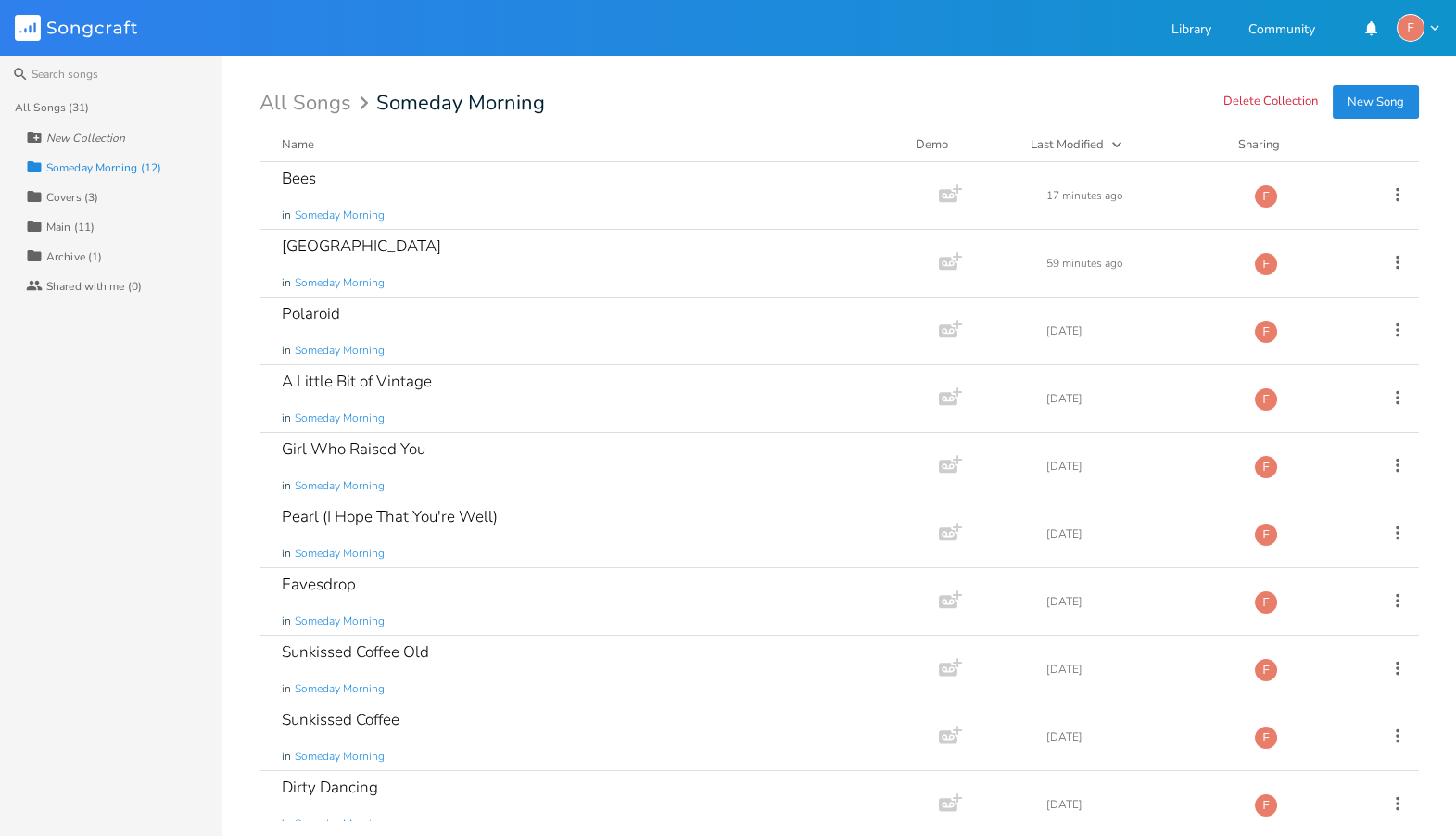
click at [71, 166] on div "Someday Morning (12)" at bounding box center [104, 168] width 115 height 12
click at [1373, 98] on button "New Song" at bounding box center [1375, 102] width 86 height 34
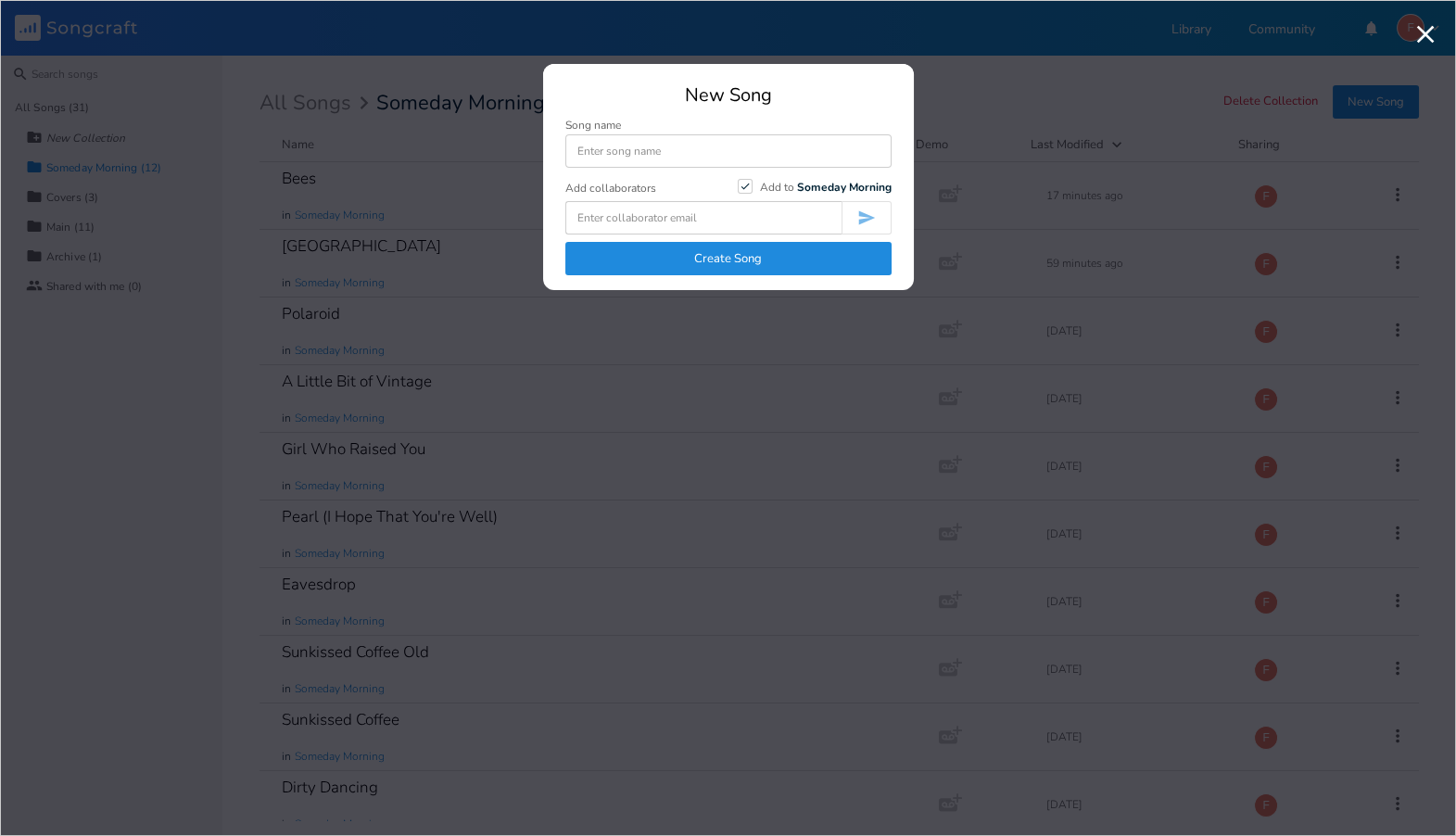
click at [694, 153] on input at bounding box center [729, 151] width 327 height 34
type input "Sweet Breeze"
click at [753, 258] on button "Create Song" at bounding box center [729, 258] width 327 height 34
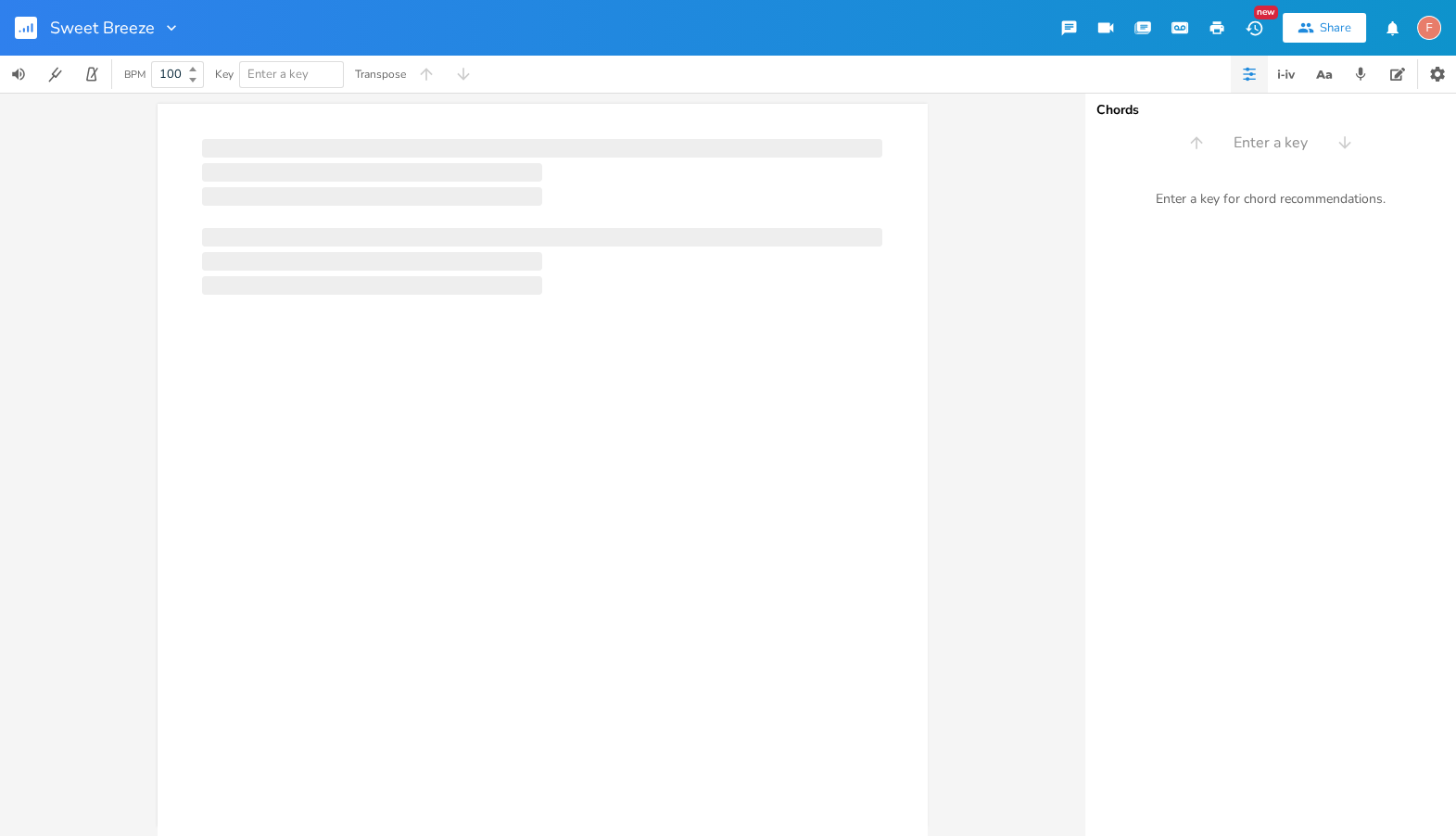
click at [619, 184] on div at bounding box center [542, 502] width 769 height 796
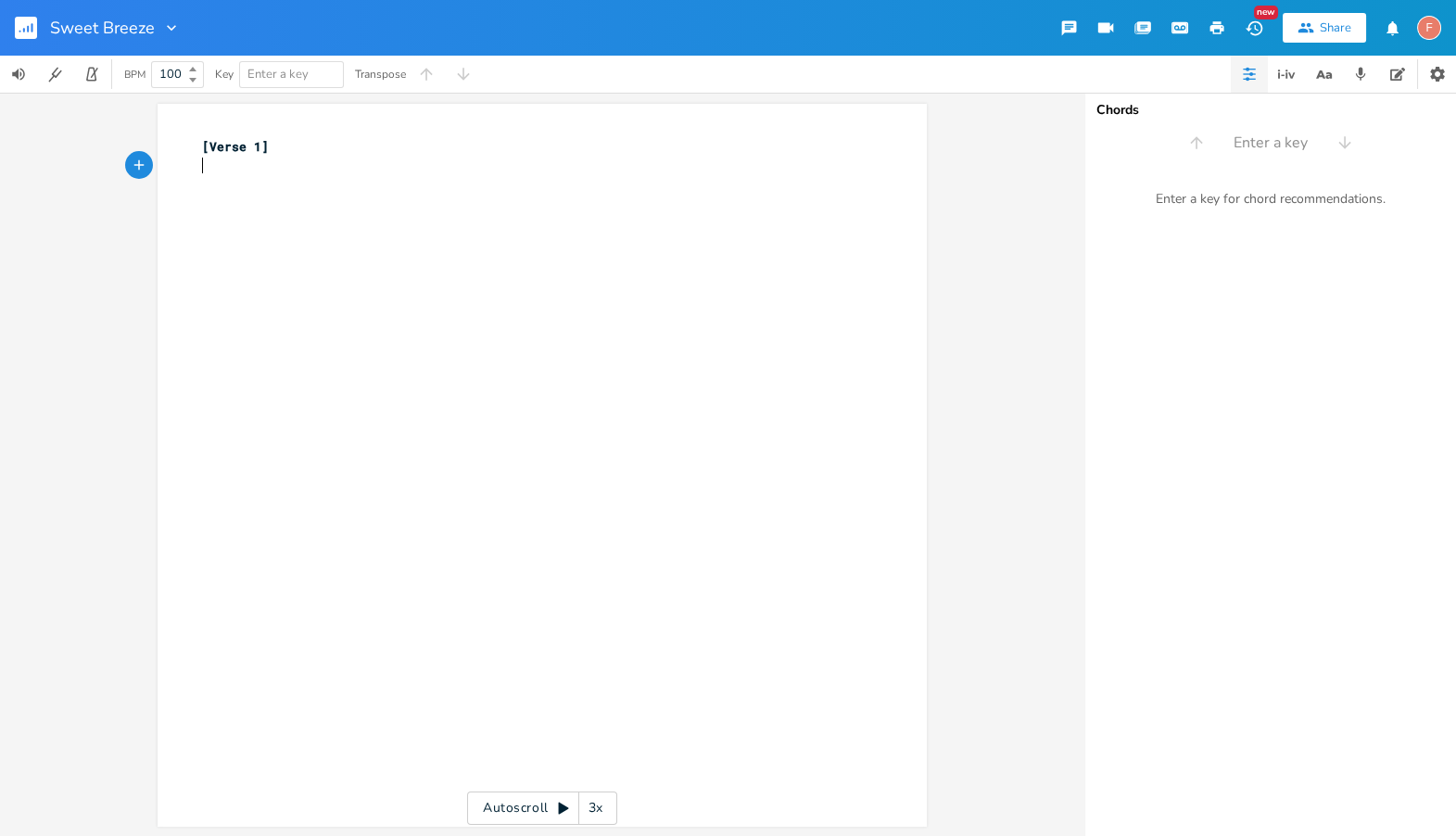
click at [296, 217] on div "xxxxxxxxxx [Verse 1] ​" at bounding box center [555, 483] width 716 height 700
type textarea "[Verse 1]"
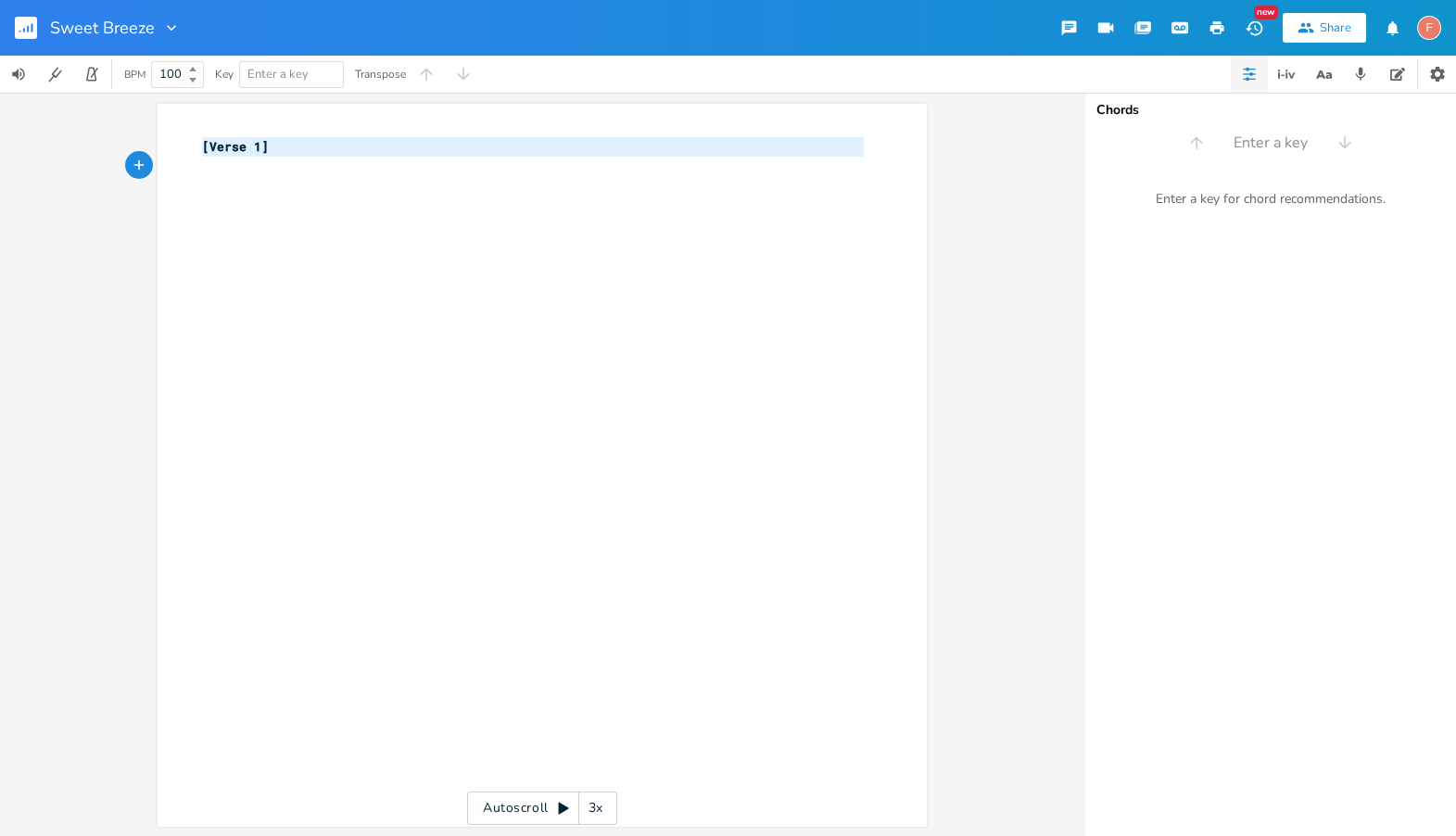
paste textarea
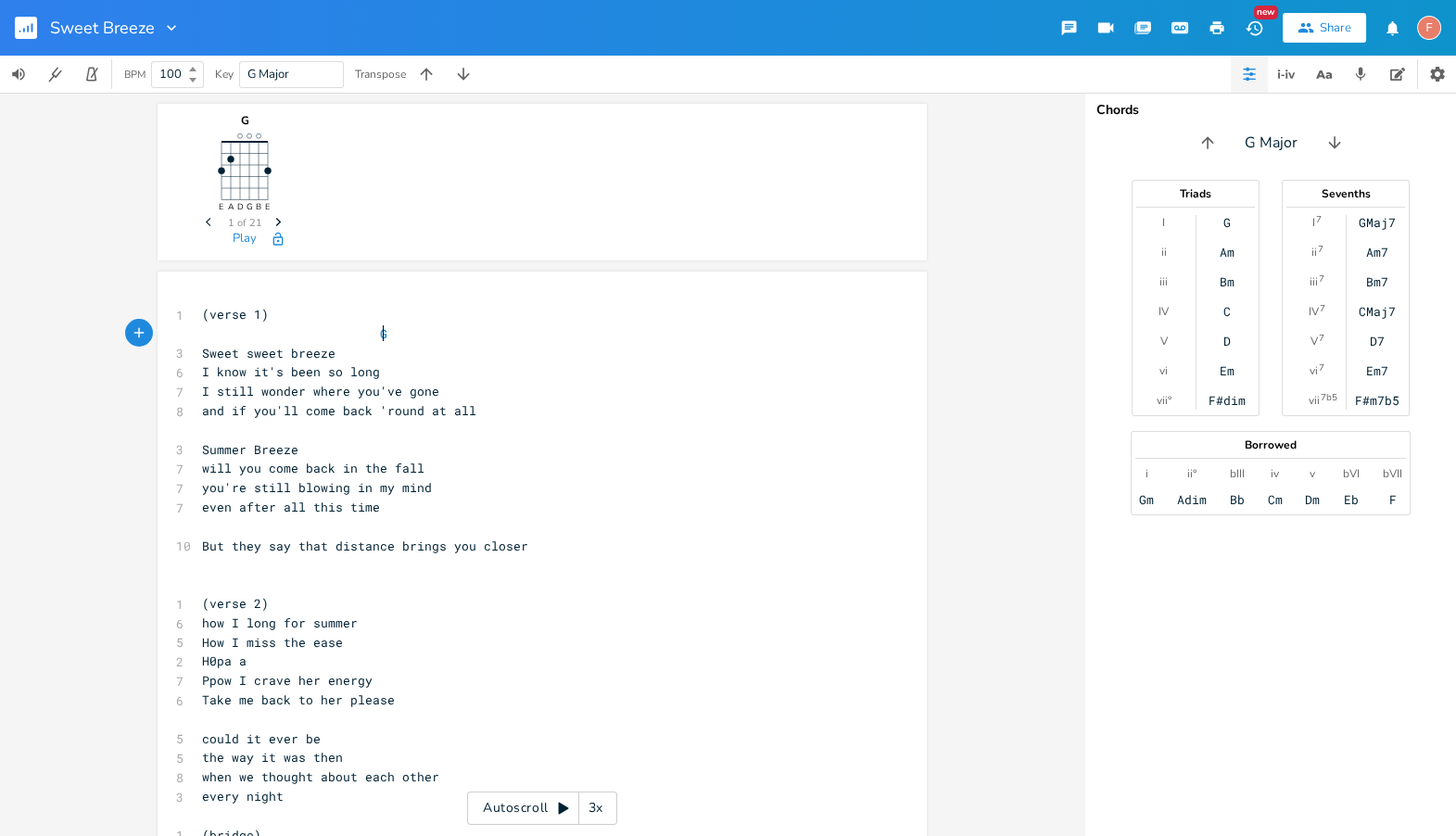
click at [435, 341] on pre "G" at bounding box center [532, 334] width 669 height 19
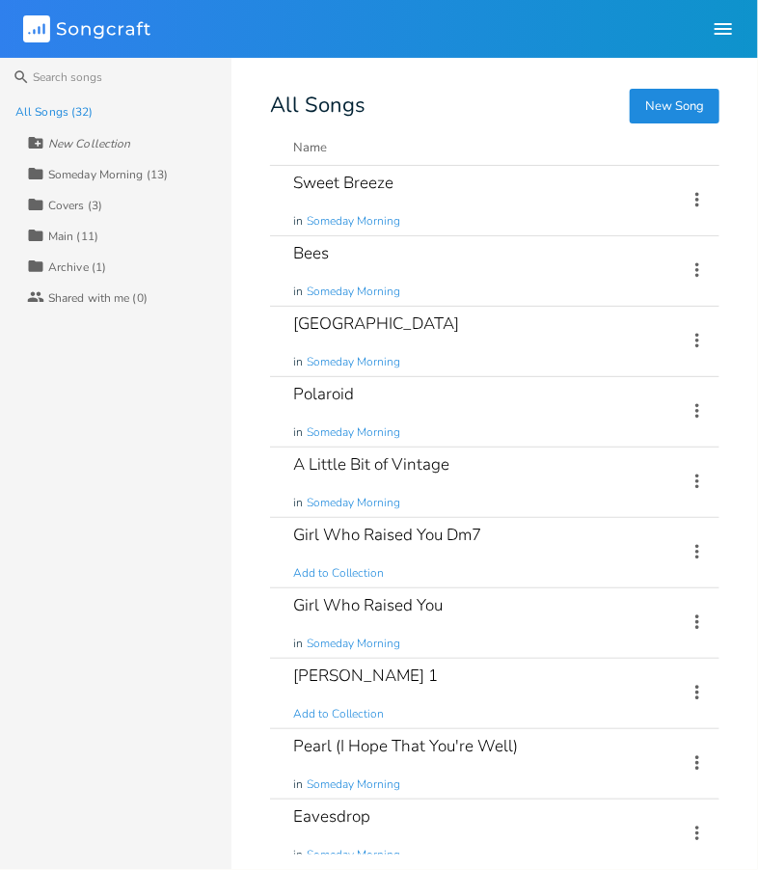
click at [76, 173] on div "Someday Morning (13)" at bounding box center [108, 175] width 120 height 12
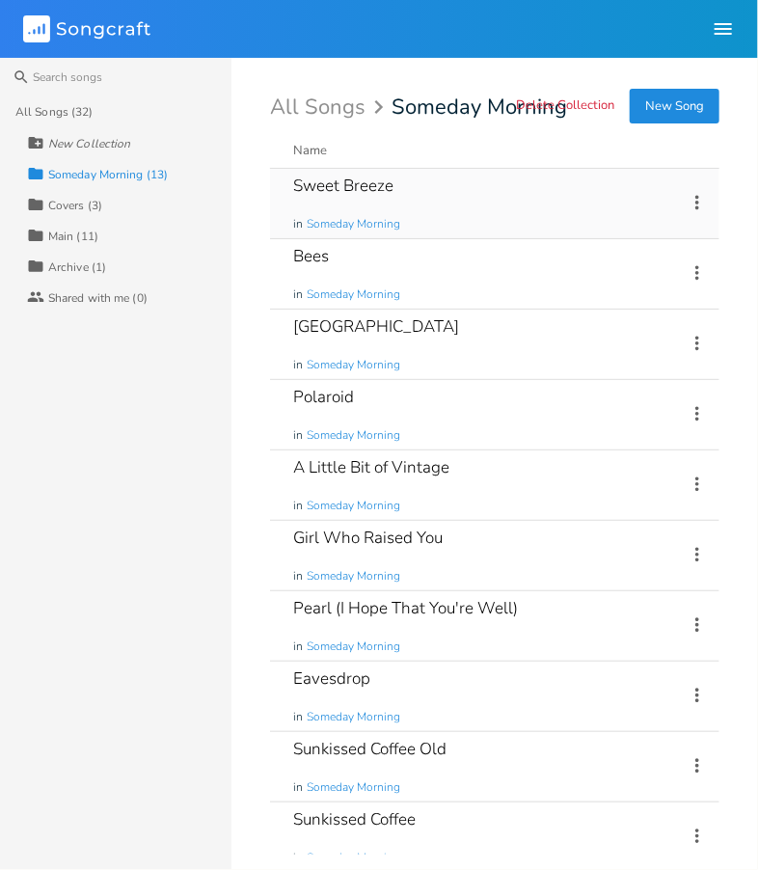
click at [503, 214] on div "Sweet Breeze in Someday Morning" at bounding box center [478, 203] width 371 height 69
